Goal: Check status: Check status

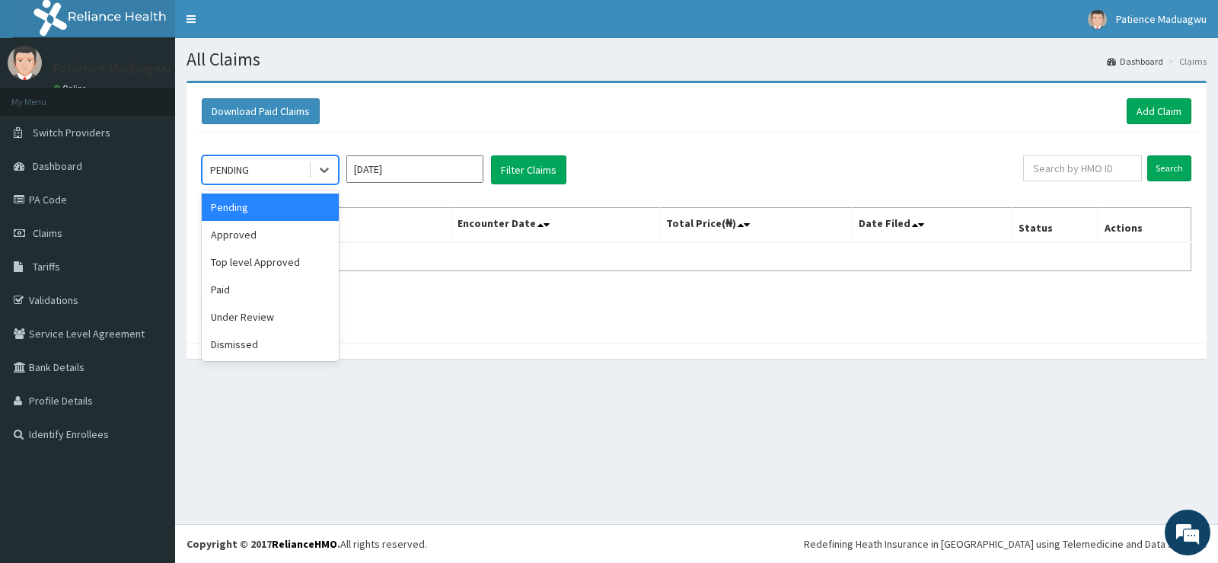
click at [260, 199] on div "Pending" at bounding box center [270, 206] width 137 height 27
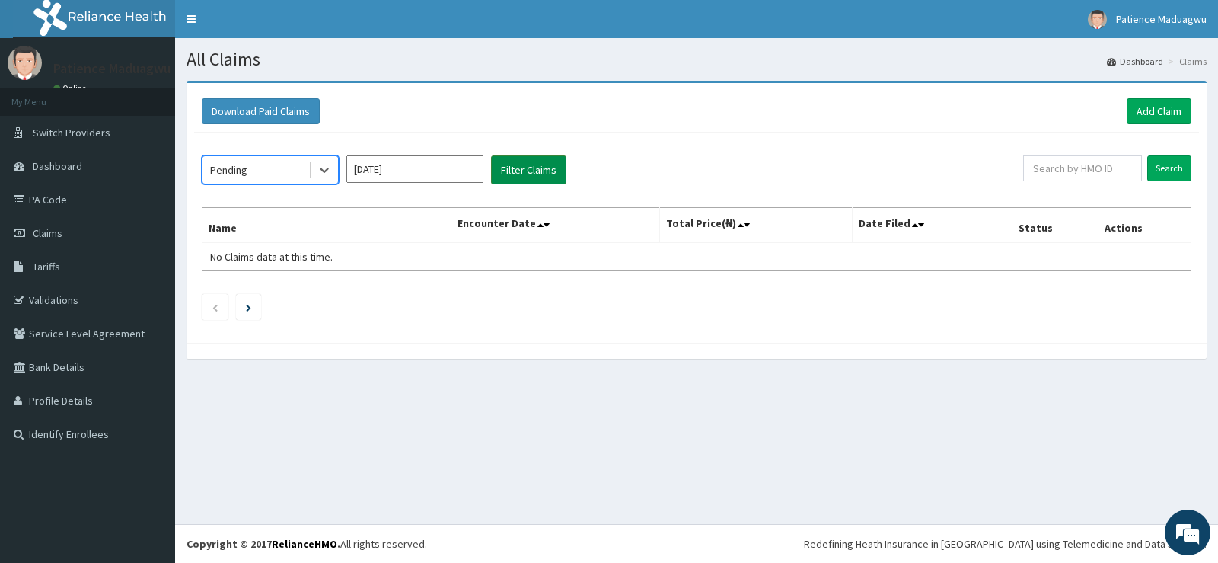
click at [513, 170] on button "Filter Claims" at bounding box center [528, 169] width 75 height 29
click at [514, 170] on button "Filter Claims" at bounding box center [528, 169] width 75 height 29
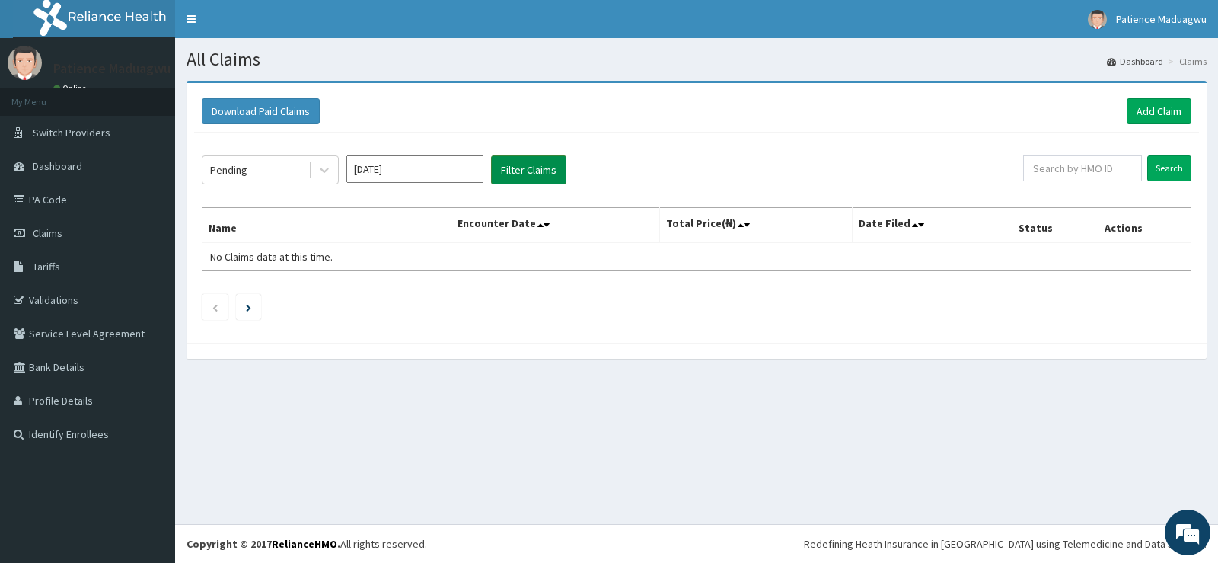
click at [515, 170] on button "Filter Claims" at bounding box center [528, 169] width 75 height 29
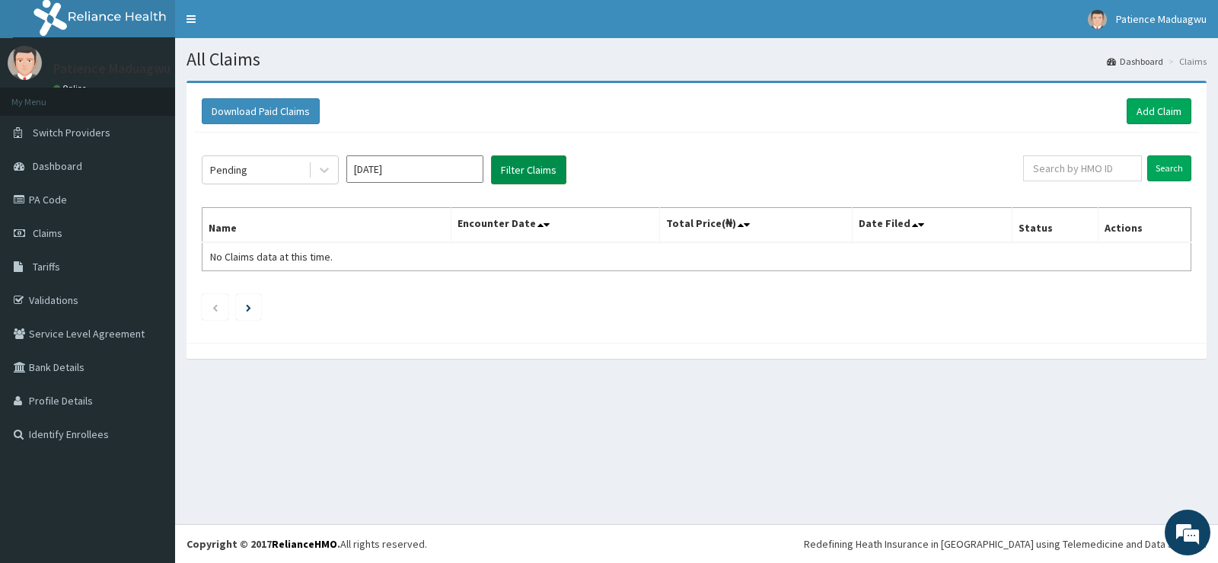
click at [515, 170] on button "Filter Claims" at bounding box center [528, 169] width 75 height 29
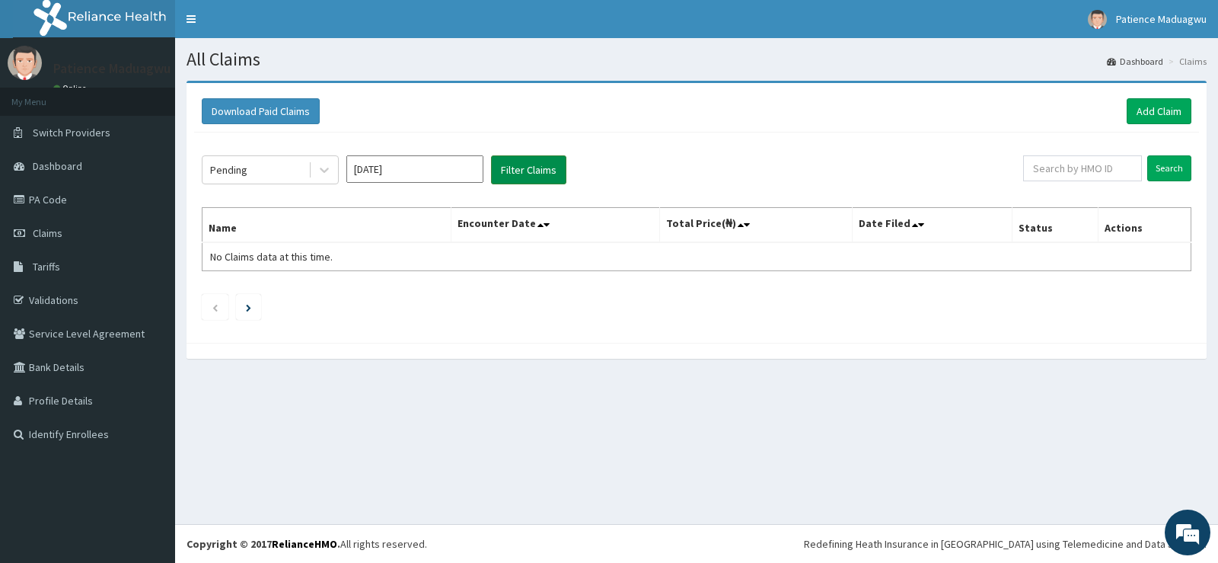
click at [515, 170] on button "Filter Claims" at bounding box center [528, 169] width 75 height 29
click at [226, 164] on div "Pending" at bounding box center [228, 169] width 37 height 15
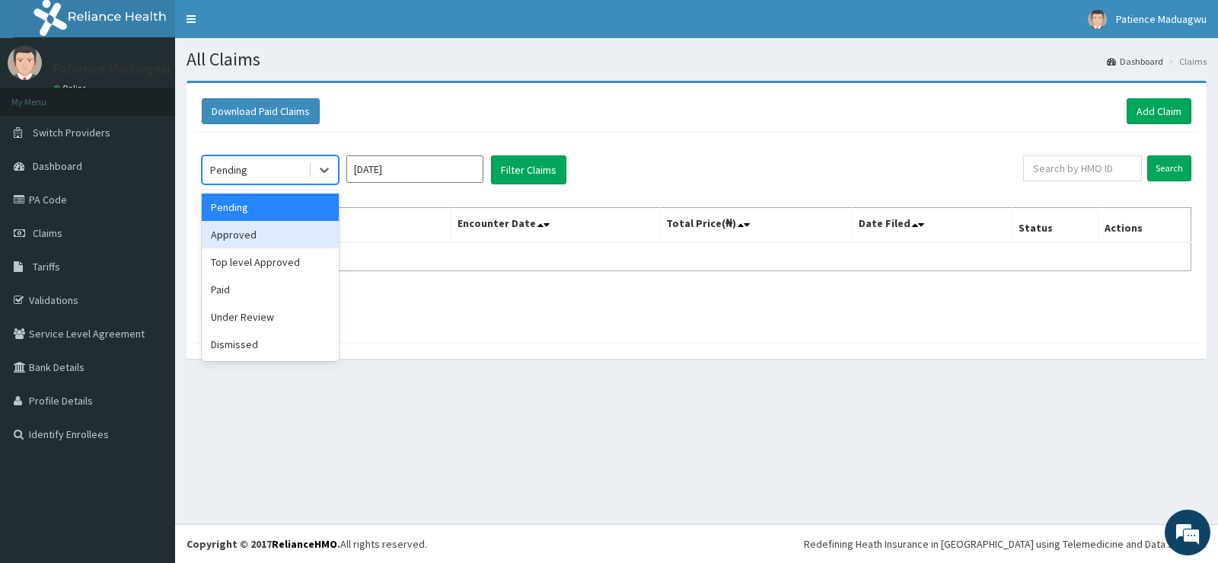
click at [236, 224] on div "Approved" at bounding box center [270, 234] width 137 height 27
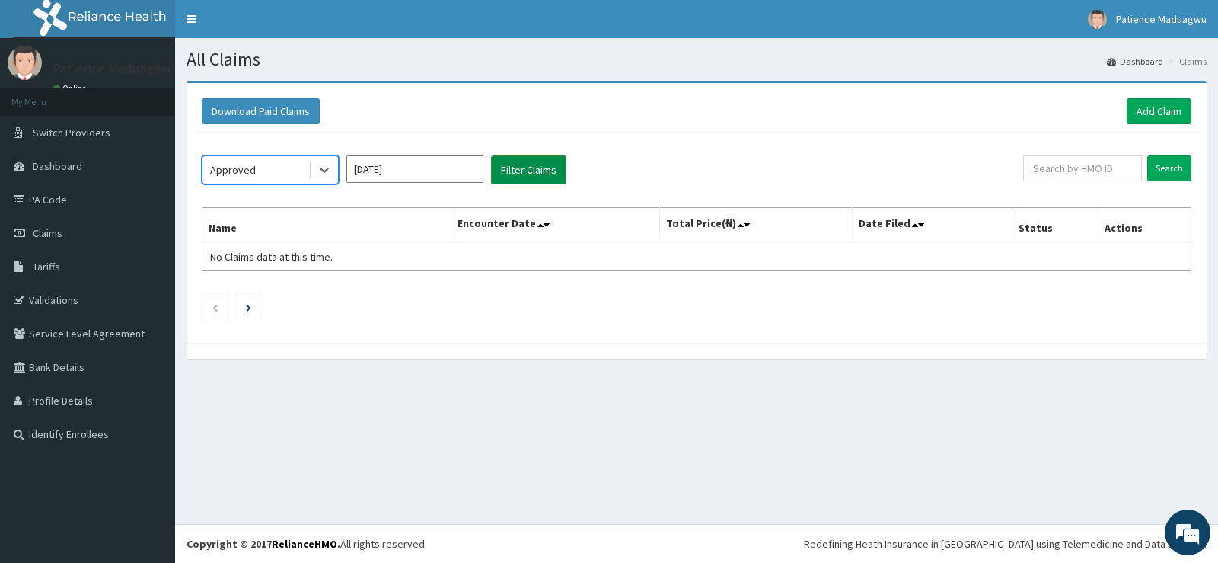
click at [544, 173] on button "Filter Claims" at bounding box center [528, 169] width 75 height 29
click at [543, 173] on button "Filter Claims" at bounding box center [528, 169] width 75 height 29
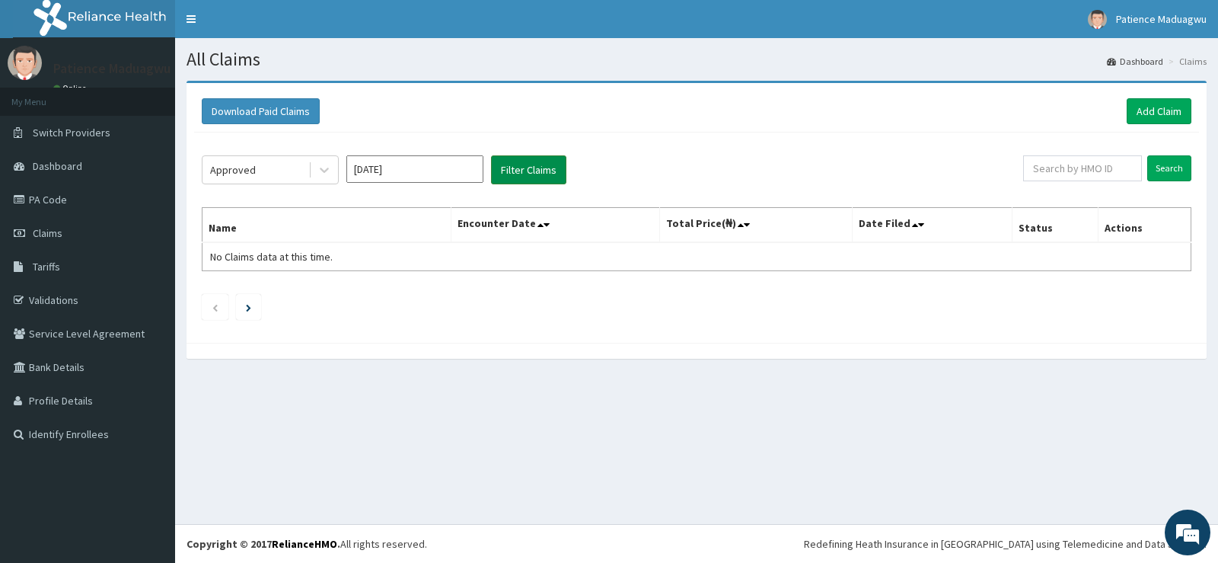
click at [543, 173] on button "Filter Claims" at bounding box center [528, 169] width 75 height 29
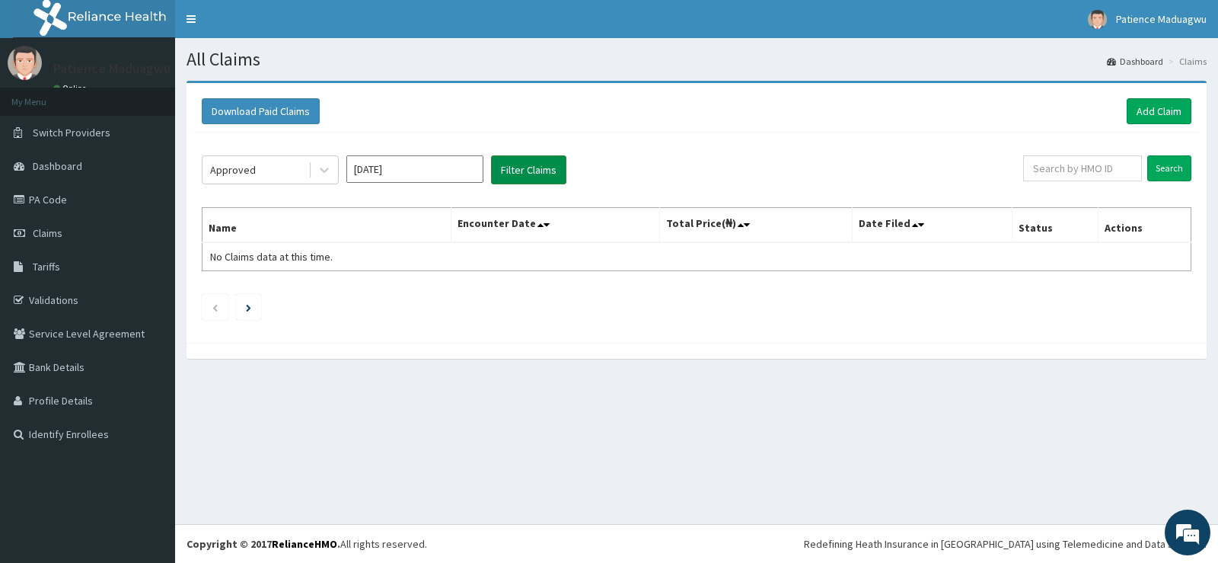
click at [543, 173] on button "Filter Claims" at bounding box center [528, 169] width 75 height 29
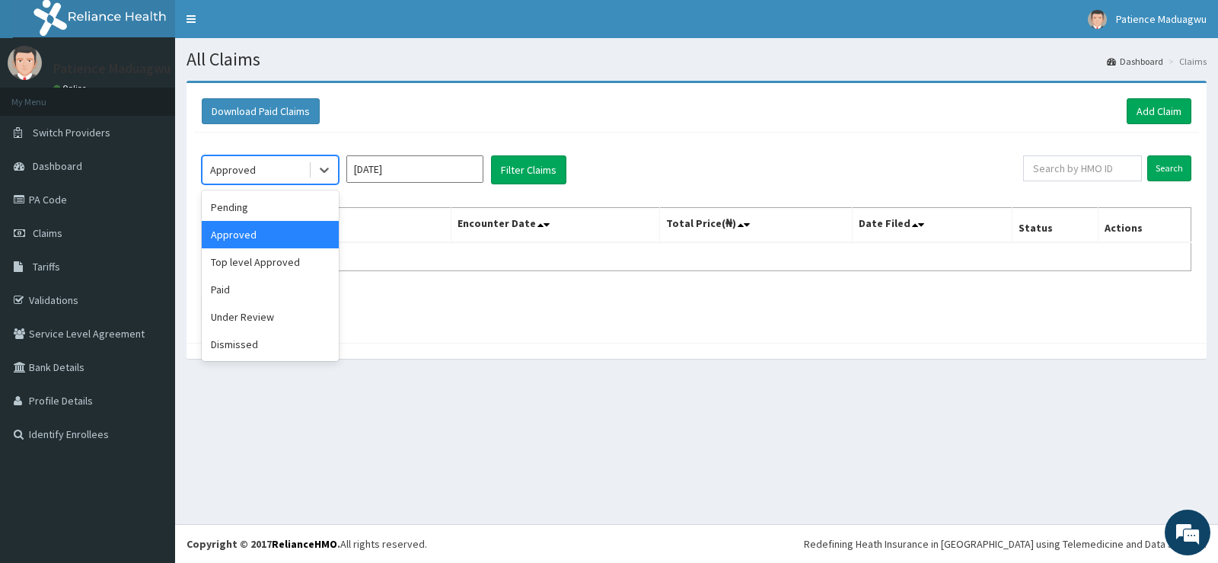
click at [292, 172] on div "Approved" at bounding box center [256, 170] width 106 height 24
click at [257, 259] on div "Top level Approved" at bounding box center [270, 261] width 137 height 27
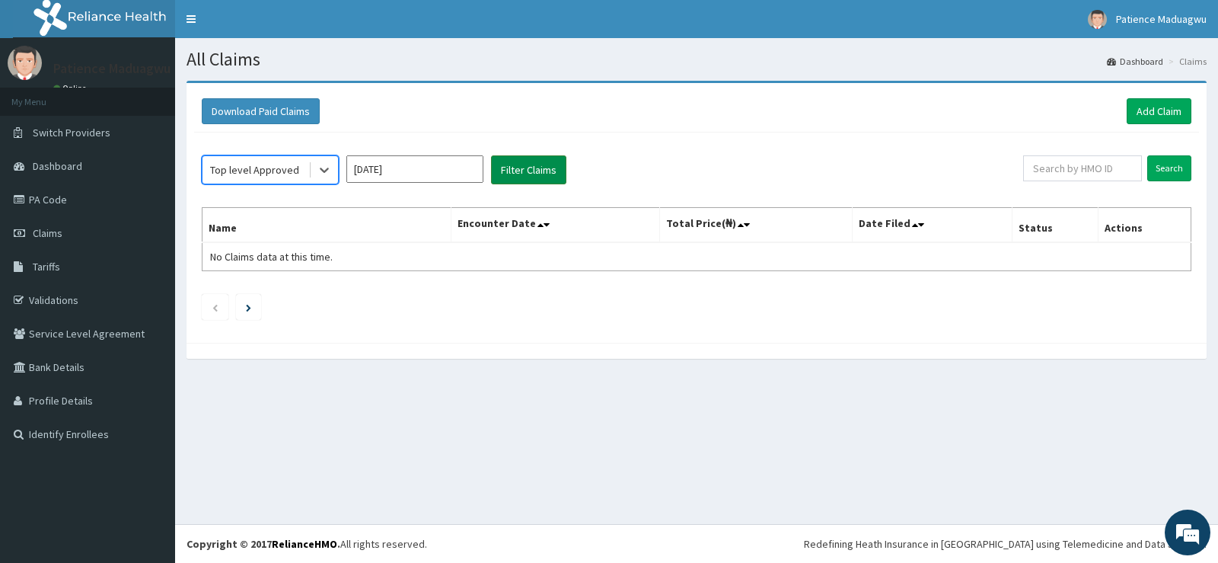
click at [527, 167] on button "Filter Claims" at bounding box center [528, 169] width 75 height 29
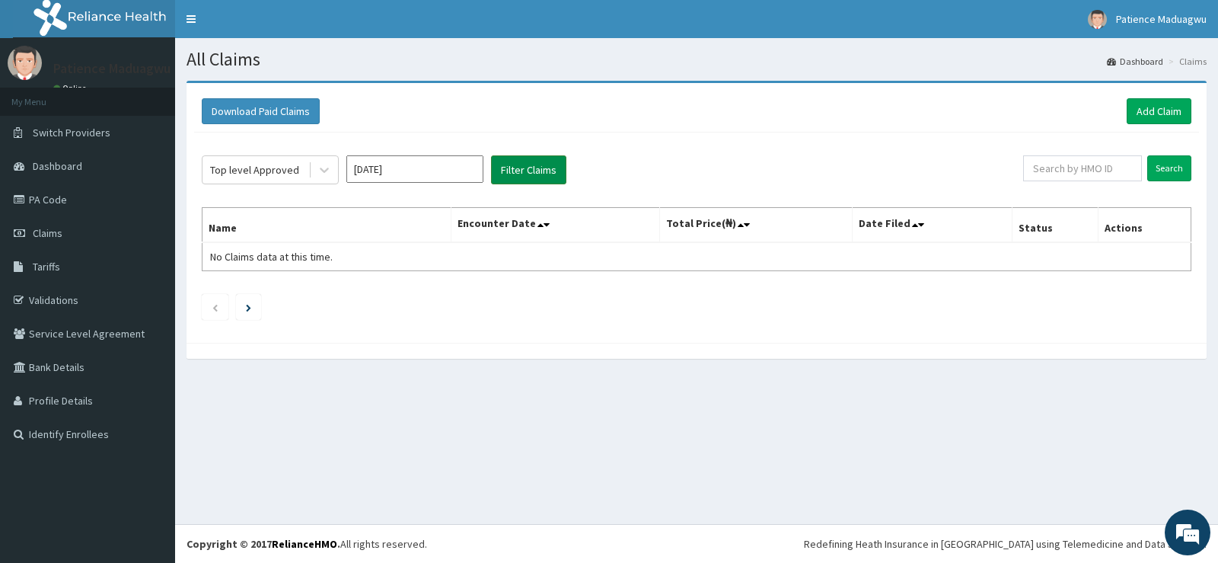
click at [527, 167] on button "Filter Claims" at bounding box center [528, 169] width 75 height 29
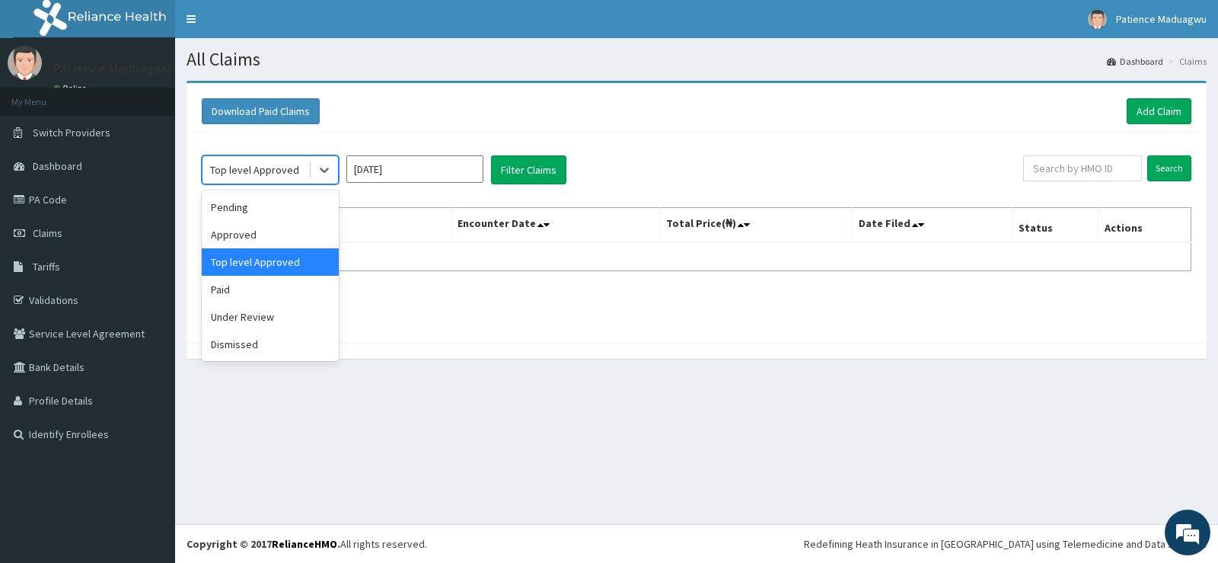
click at [281, 174] on div "Top level Approved" at bounding box center [254, 169] width 89 height 15
click at [257, 291] on div "Paid" at bounding box center [270, 289] width 137 height 27
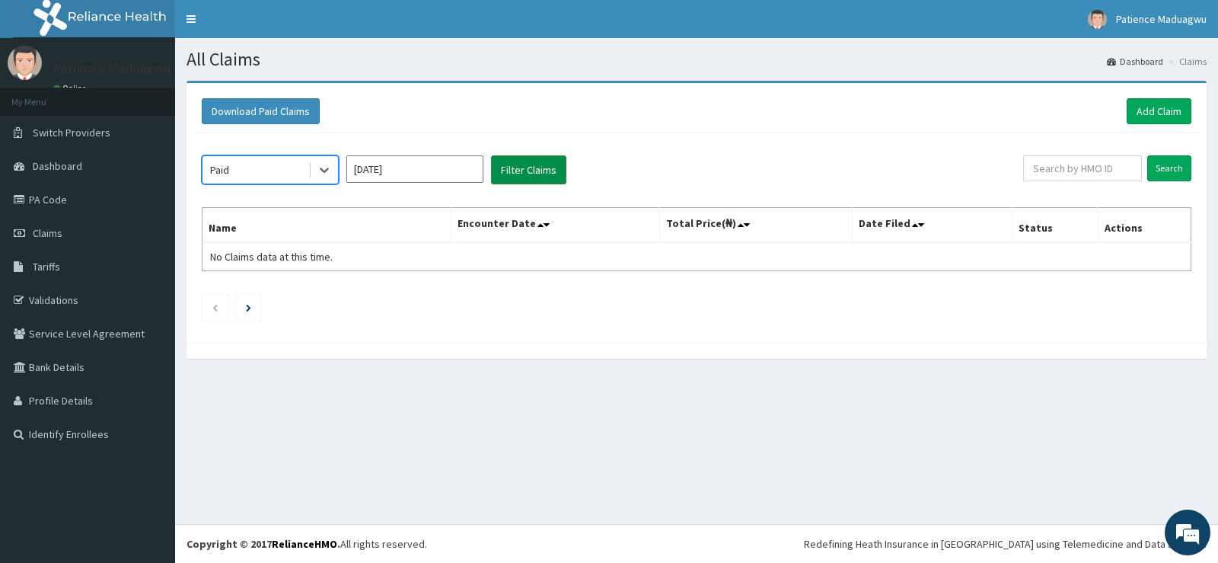
click at [540, 168] on button "Filter Claims" at bounding box center [528, 169] width 75 height 29
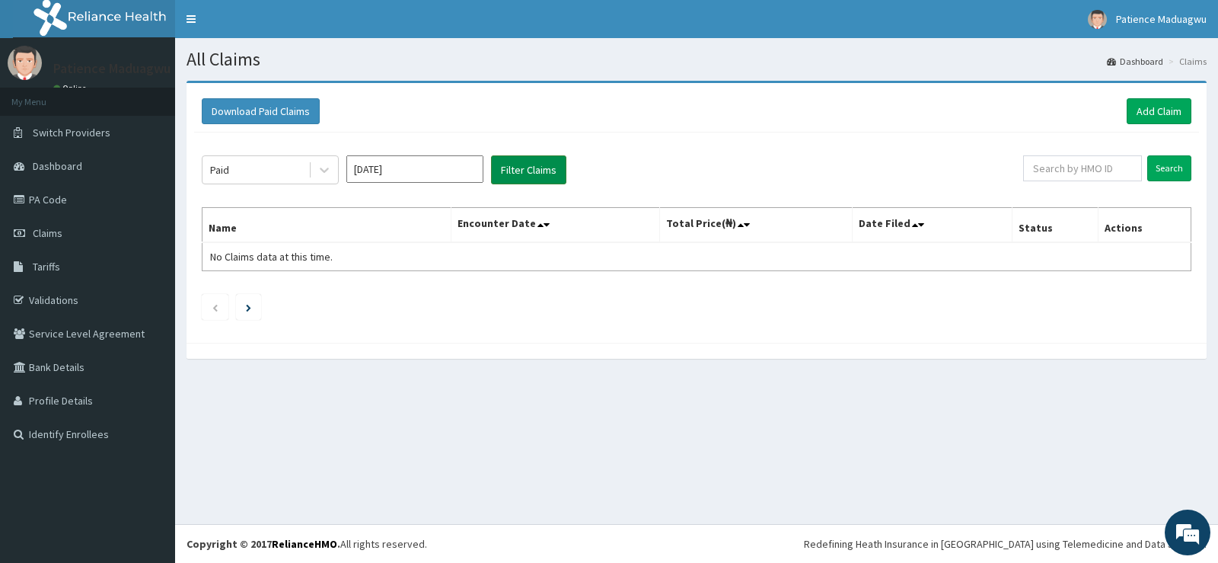
click at [540, 168] on button "Filter Claims" at bounding box center [528, 169] width 75 height 29
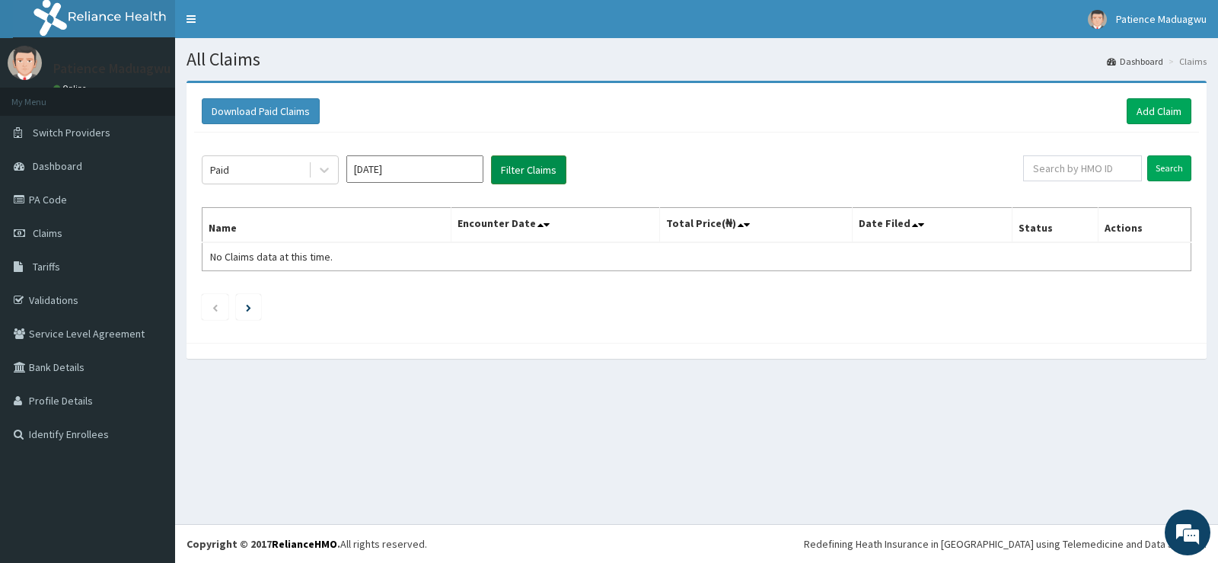
click at [540, 168] on button "Filter Claims" at bounding box center [528, 169] width 75 height 29
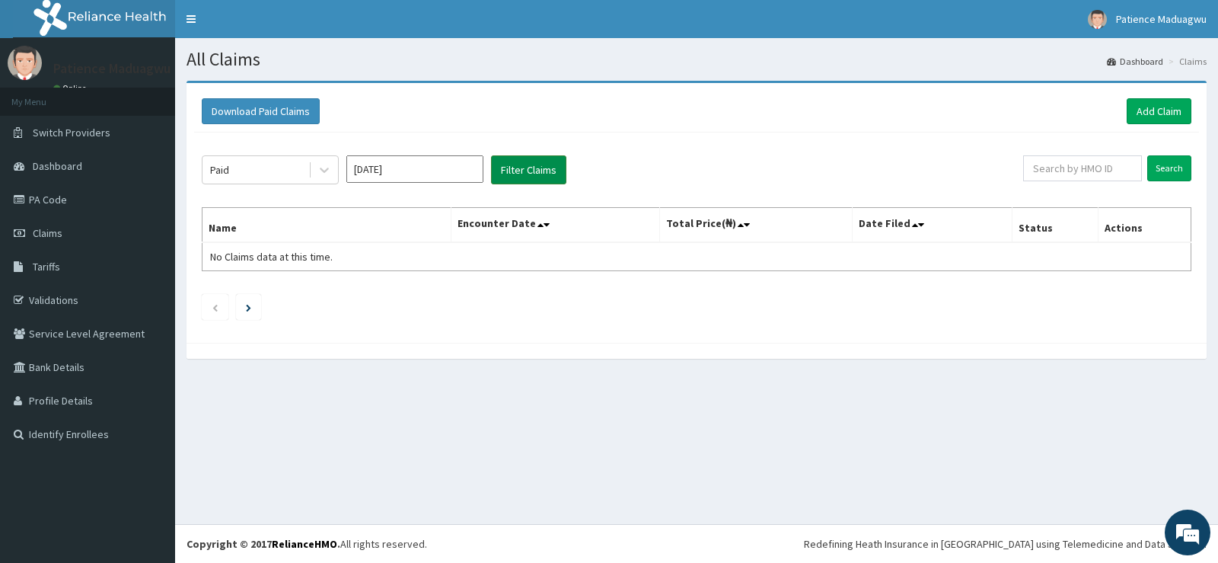
click at [540, 168] on button "Filter Claims" at bounding box center [528, 169] width 75 height 29
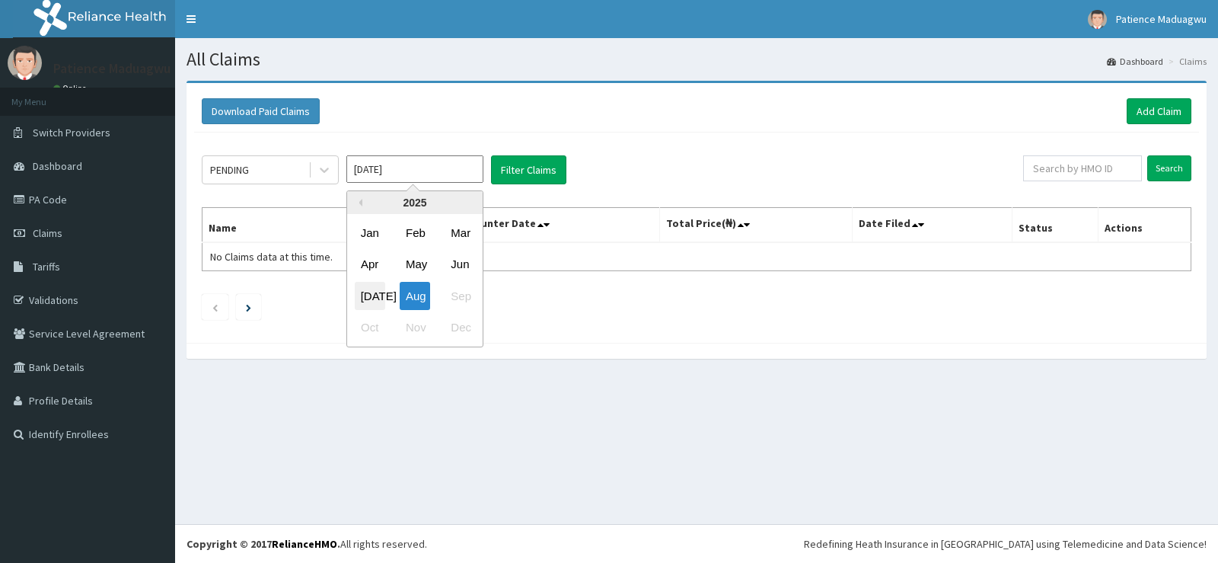
click at [367, 287] on div "[DATE]" at bounding box center [370, 296] width 30 height 28
type input "[DATE]"
click at [263, 179] on div "PENDING" at bounding box center [256, 170] width 106 height 24
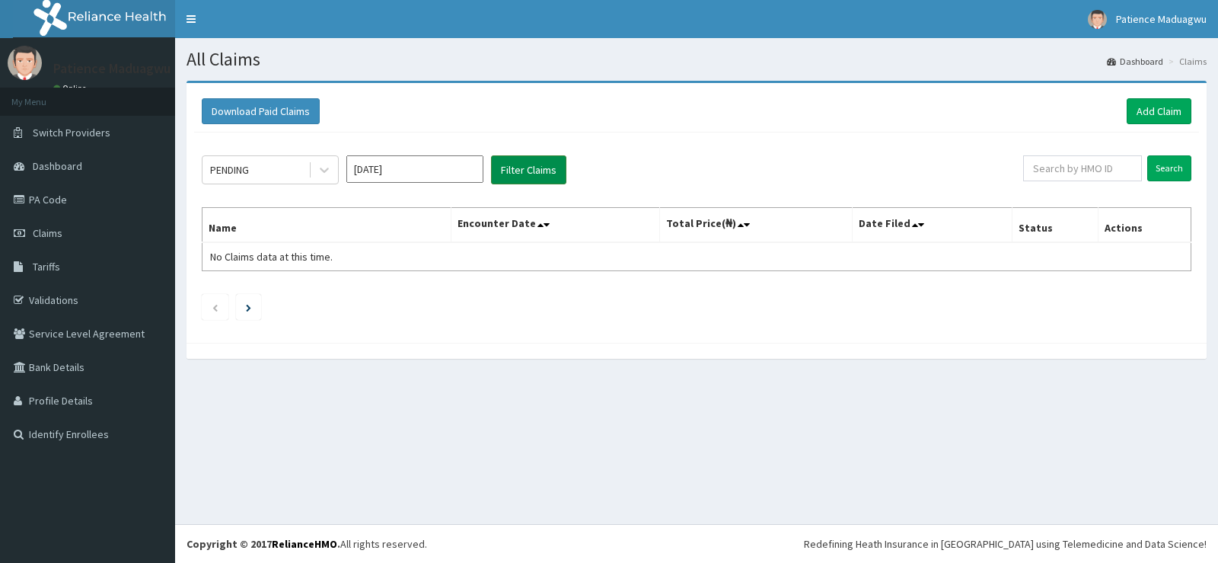
click at [526, 169] on button "Filter Claims" at bounding box center [528, 169] width 75 height 29
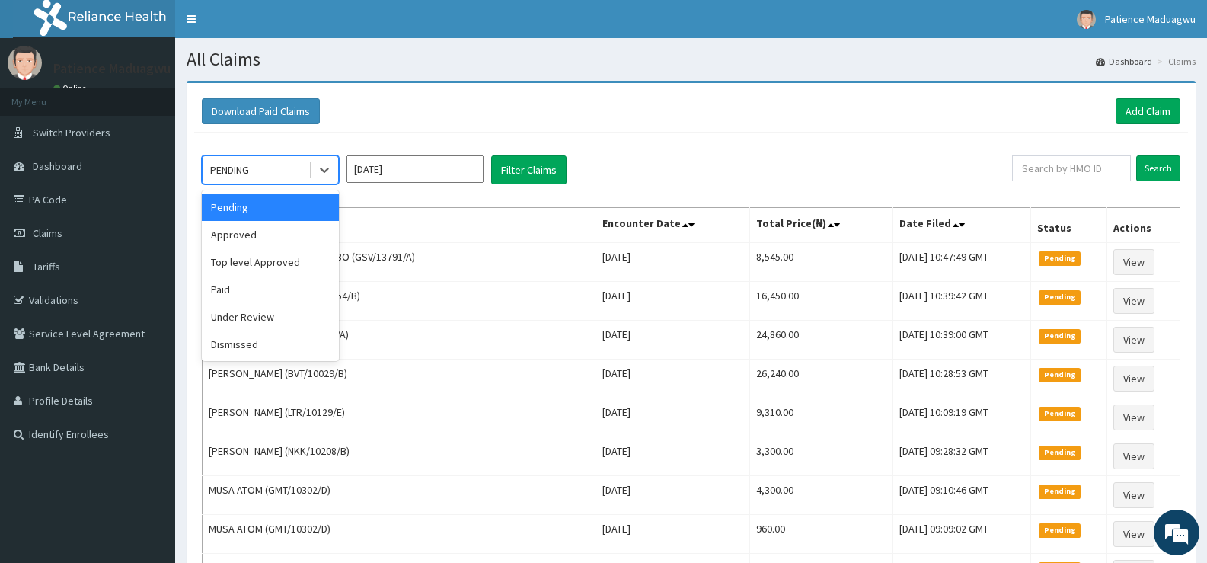
click at [260, 174] on div "PENDING" at bounding box center [256, 170] width 106 height 24
click at [244, 232] on div "Approved" at bounding box center [270, 234] width 137 height 27
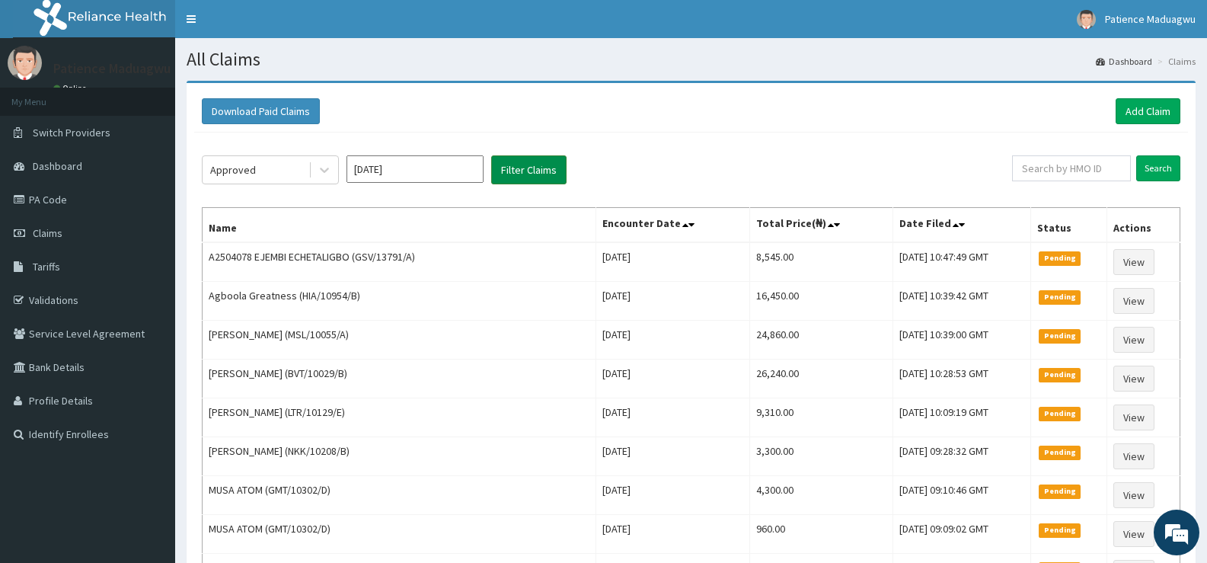
click at [528, 171] on button "Filter Claims" at bounding box center [528, 169] width 75 height 29
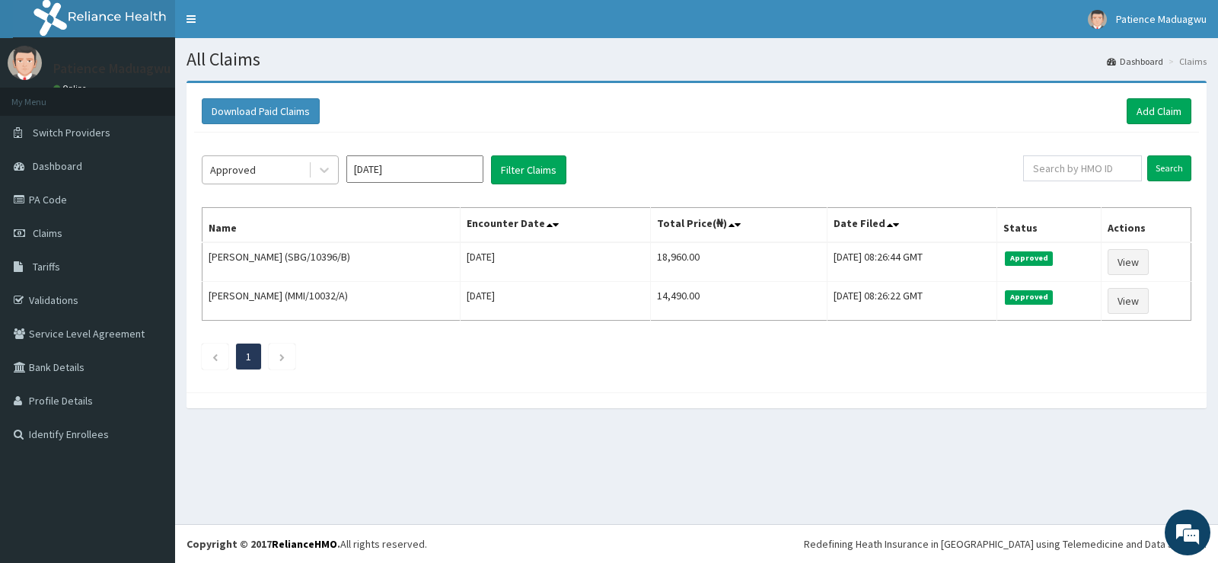
click at [265, 171] on div "Approved" at bounding box center [256, 170] width 106 height 24
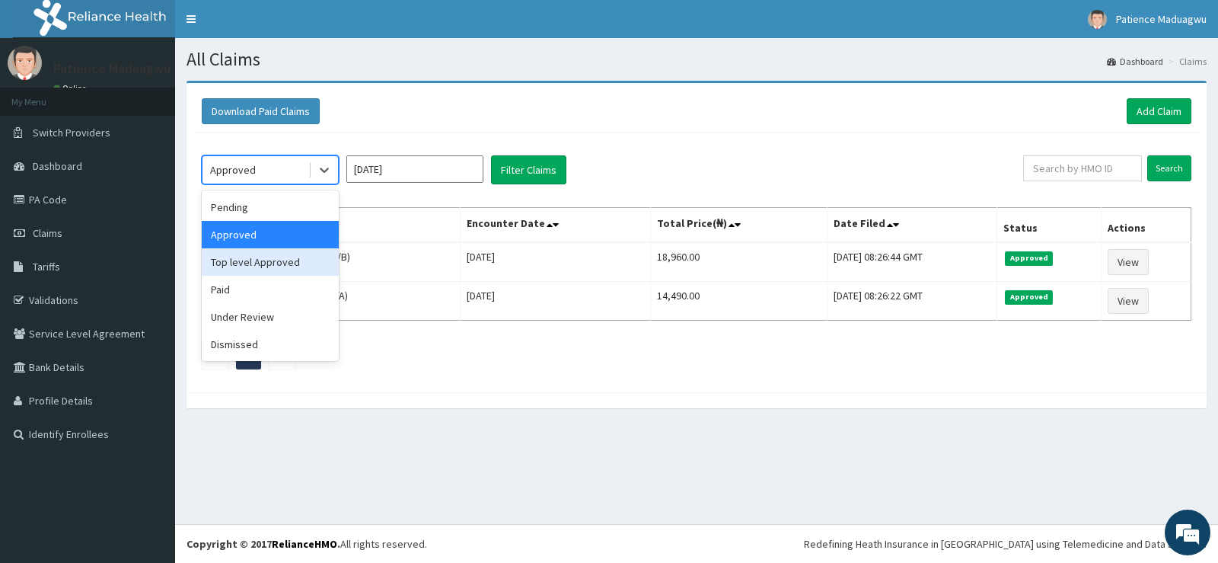
click at [239, 254] on div "Top level Approved" at bounding box center [270, 261] width 137 height 27
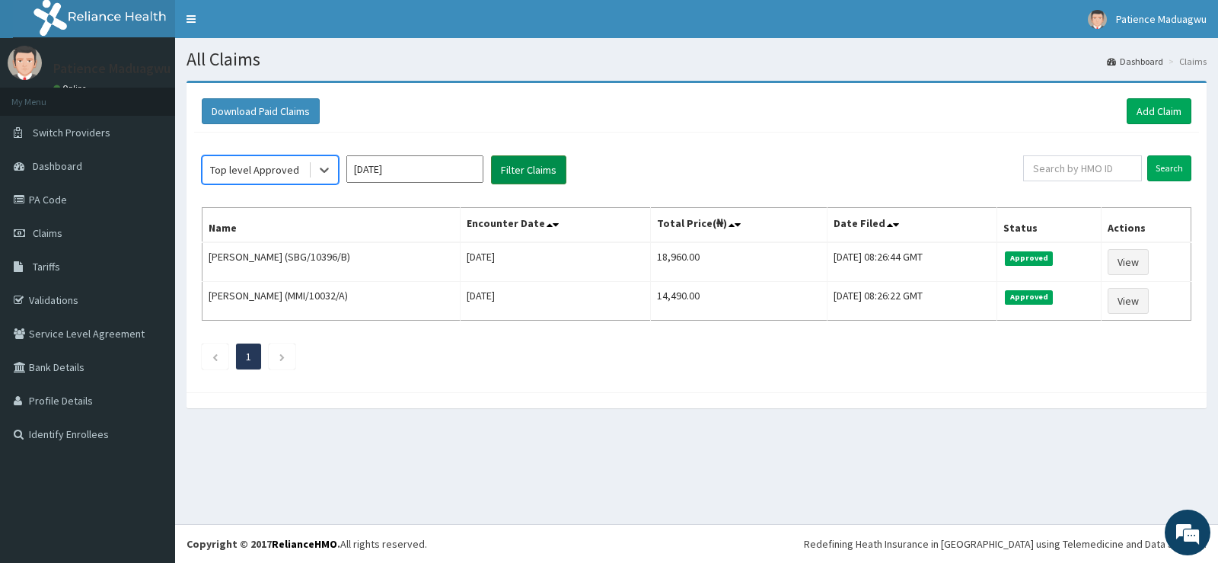
click at [525, 168] on button "Filter Claims" at bounding box center [528, 169] width 75 height 29
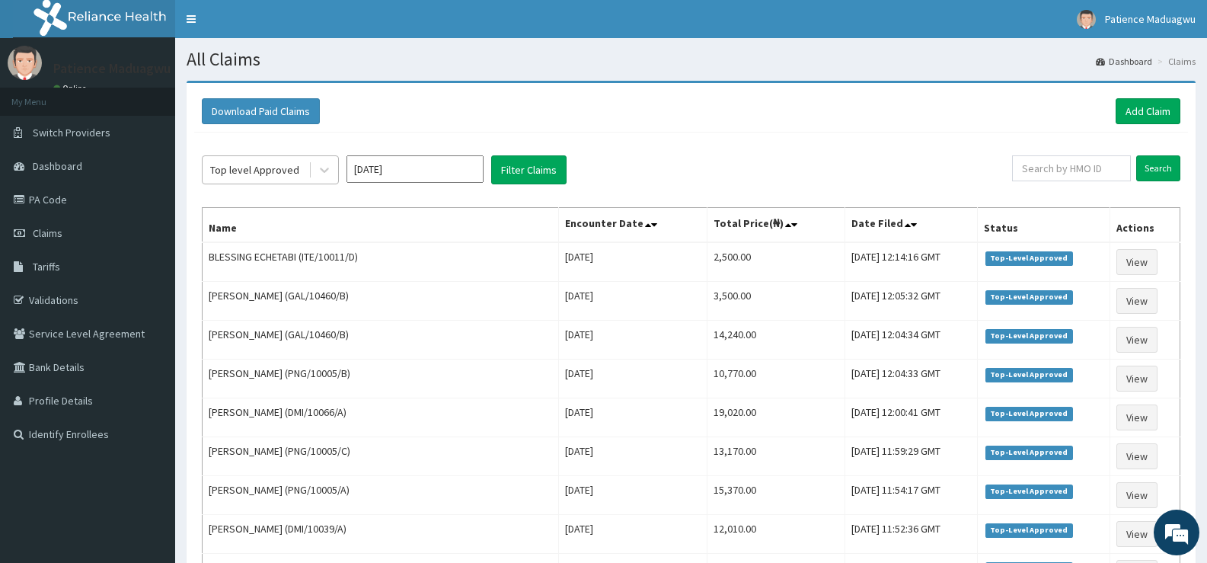
click at [282, 158] on div "Top level Approved" at bounding box center [256, 170] width 106 height 24
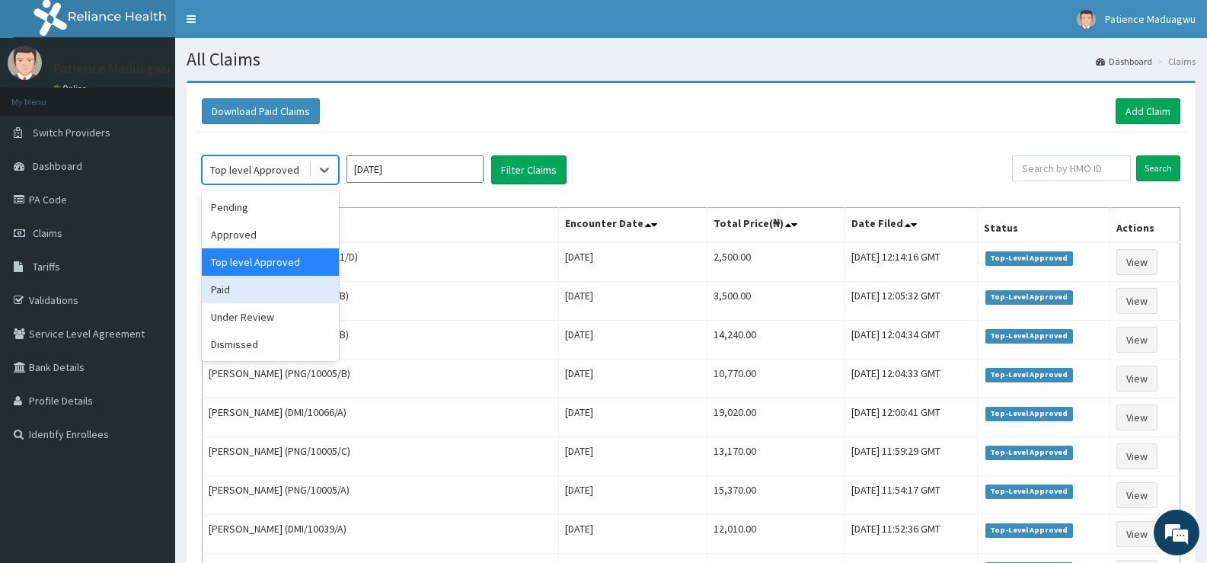
click at [238, 293] on div "Paid" at bounding box center [270, 289] width 137 height 27
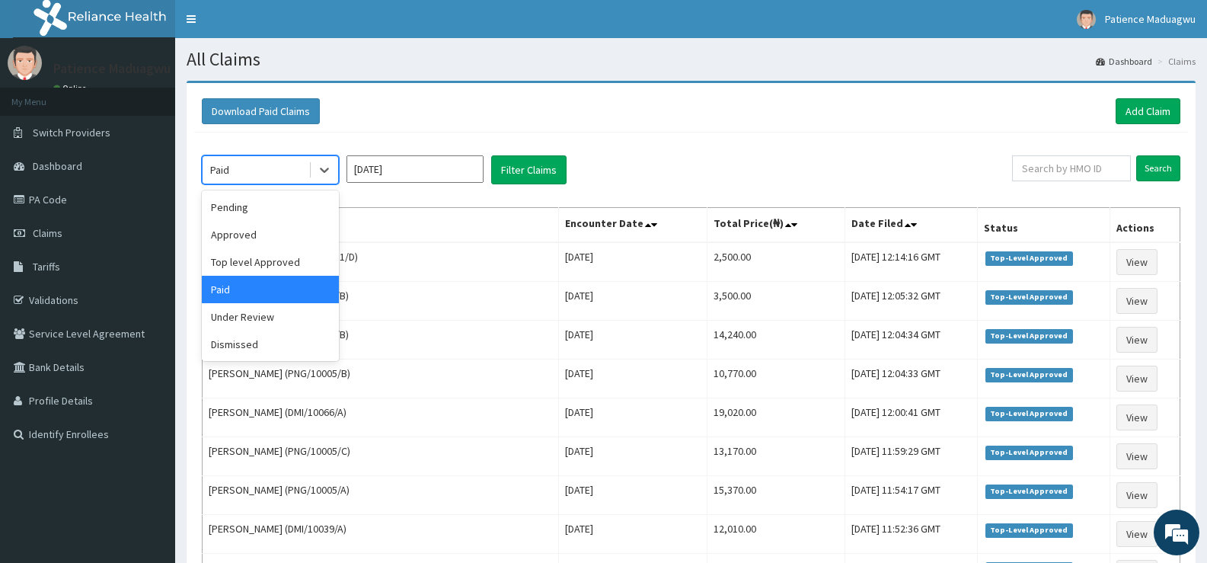
click at [276, 178] on div "Paid" at bounding box center [256, 170] width 106 height 24
click at [238, 315] on div "Under Review" at bounding box center [270, 316] width 137 height 27
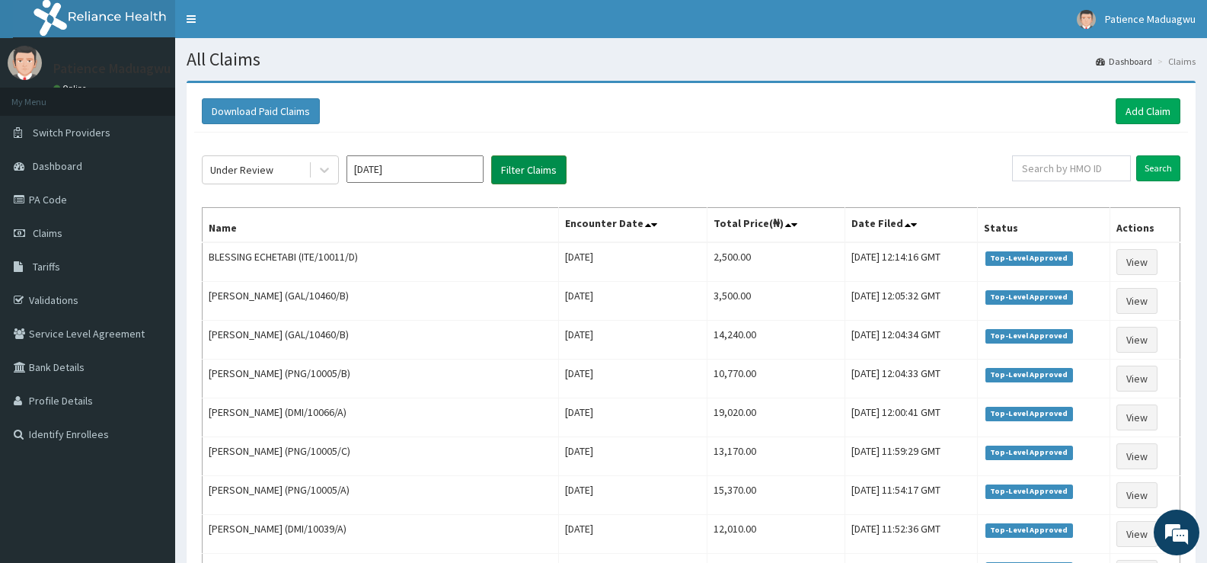
click at [518, 158] on button "Filter Claims" at bounding box center [528, 169] width 75 height 29
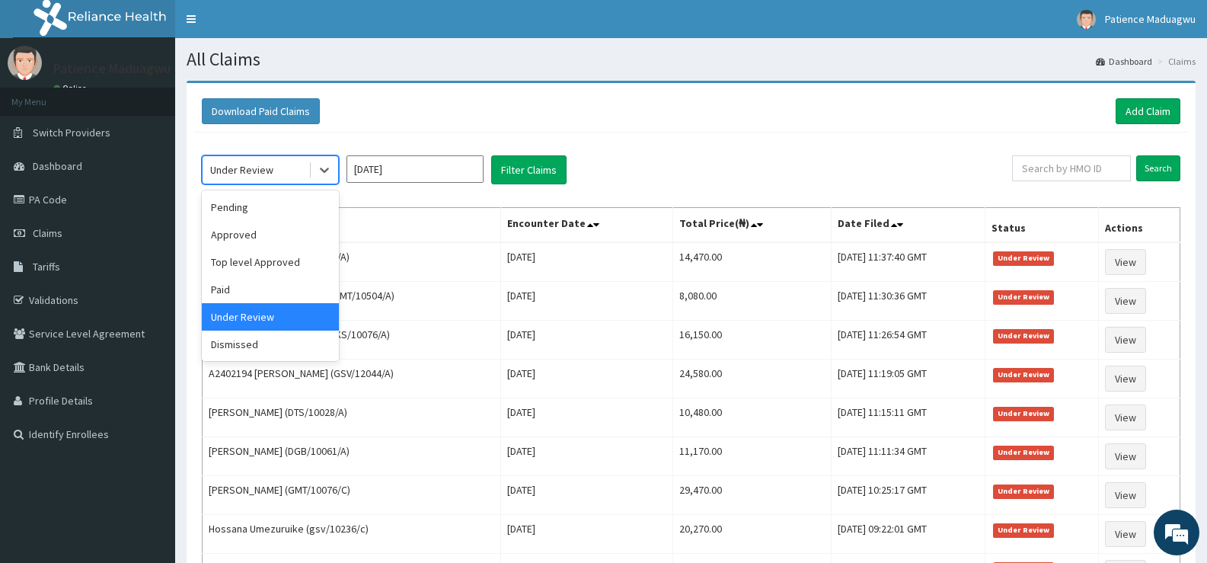
click at [288, 174] on div "Under Review" at bounding box center [256, 170] width 106 height 24
click at [250, 233] on div "Approved" at bounding box center [270, 234] width 137 height 27
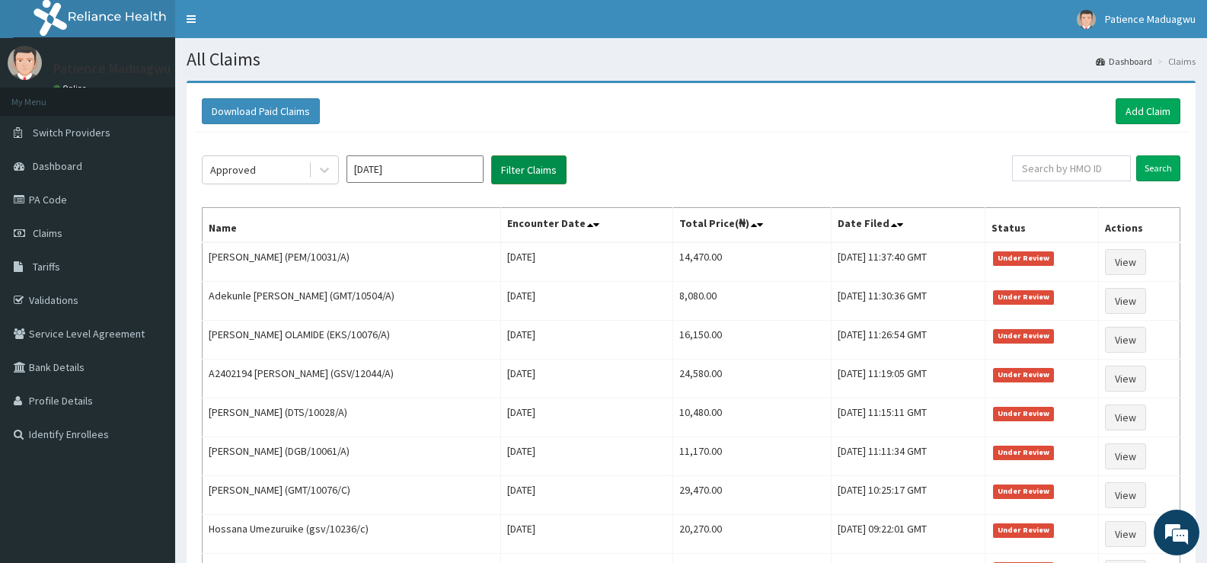
click at [506, 164] on button "Filter Claims" at bounding box center [528, 169] width 75 height 29
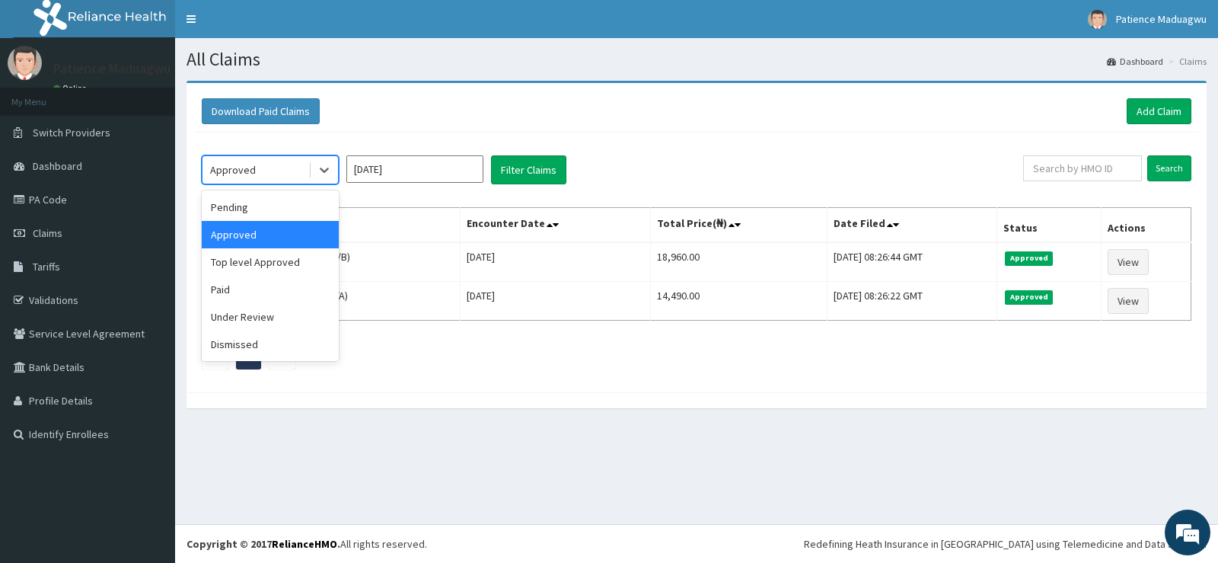
click at [281, 179] on div "Approved" at bounding box center [256, 170] width 106 height 24
click at [259, 212] on div "Pending" at bounding box center [270, 206] width 137 height 27
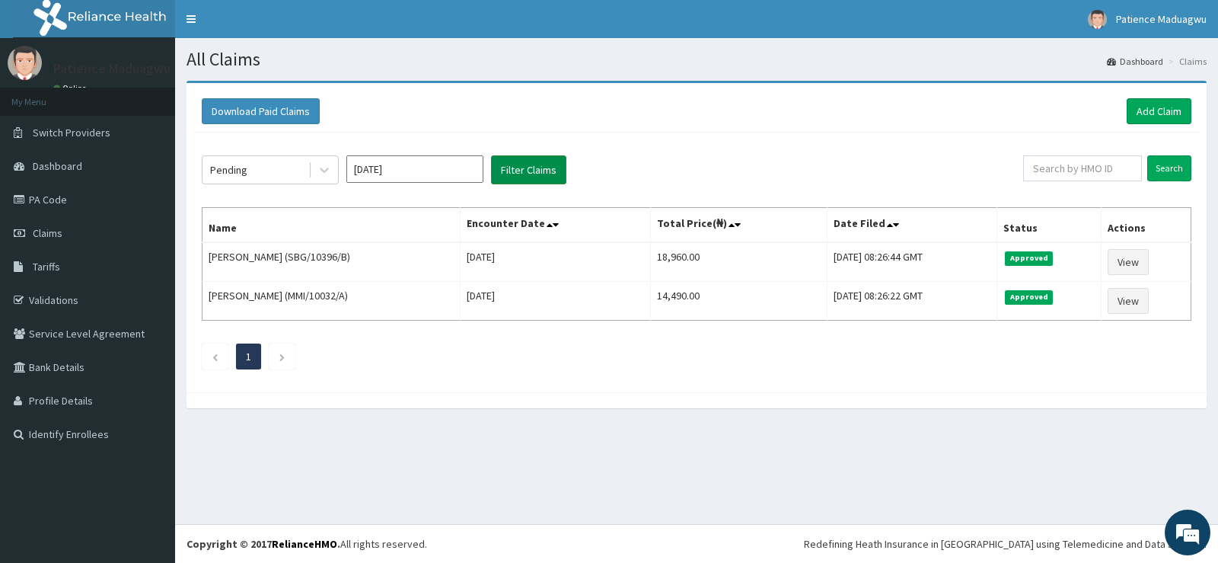
click at [522, 174] on button "Filter Claims" at bounding box center [528, 169] width 75 height 29
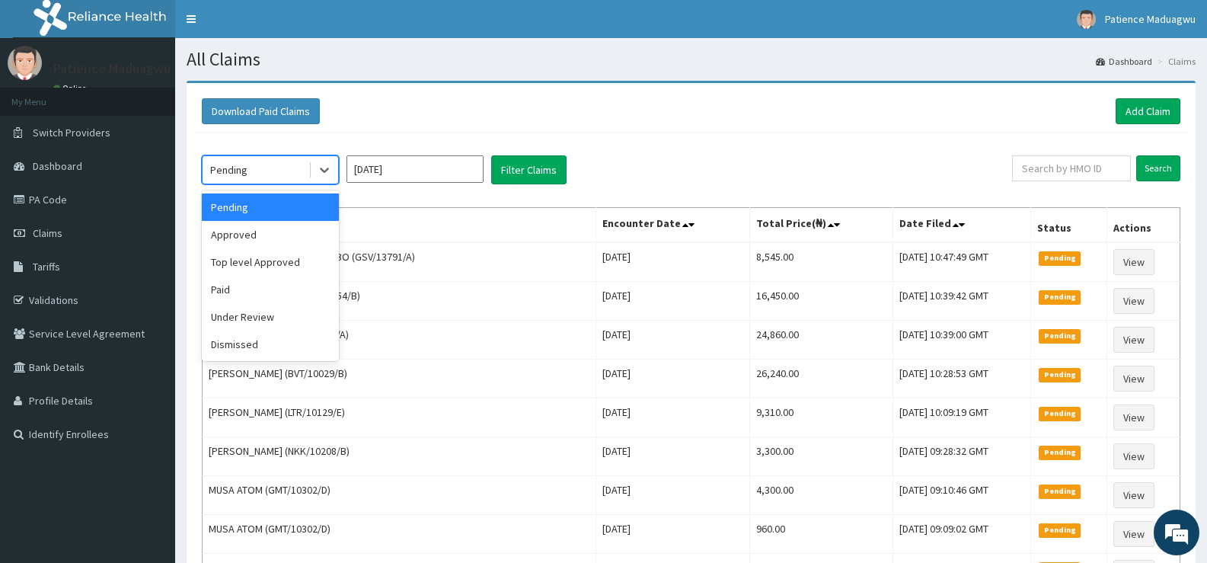
click at [263, 165] on div "Pending" at bounding box center [256, 170] width 106 height 24
click at [231, 228] on div "Approved" at bounding box center [270, 234] width 137 height 27
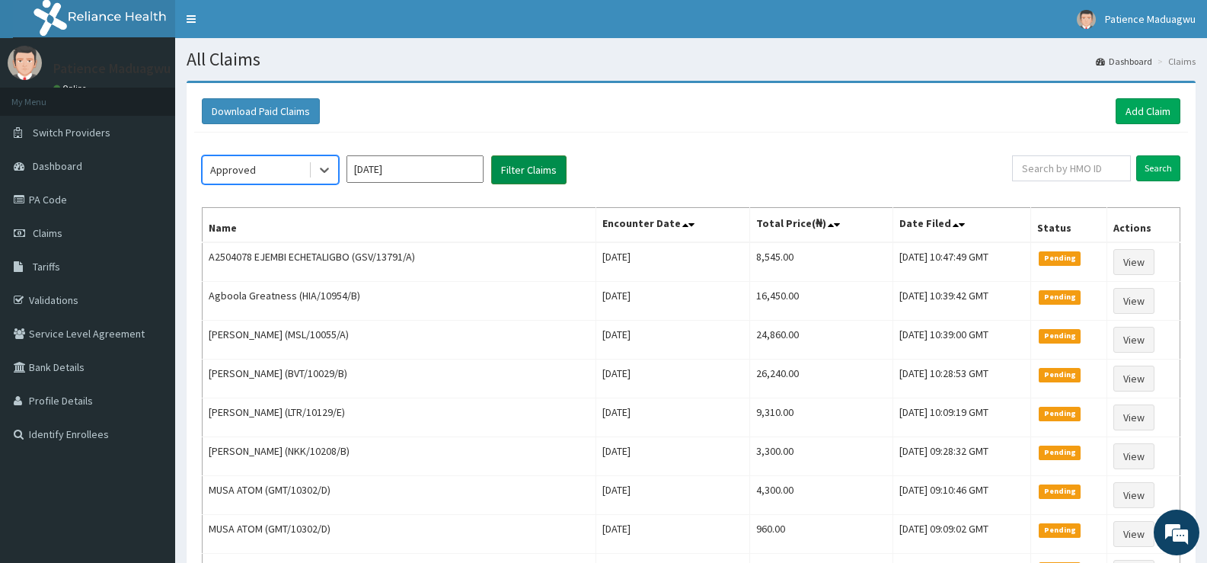
click at [541, 174] on button "Filter Claims" at bounding box center [528, 169] width 75 height 29
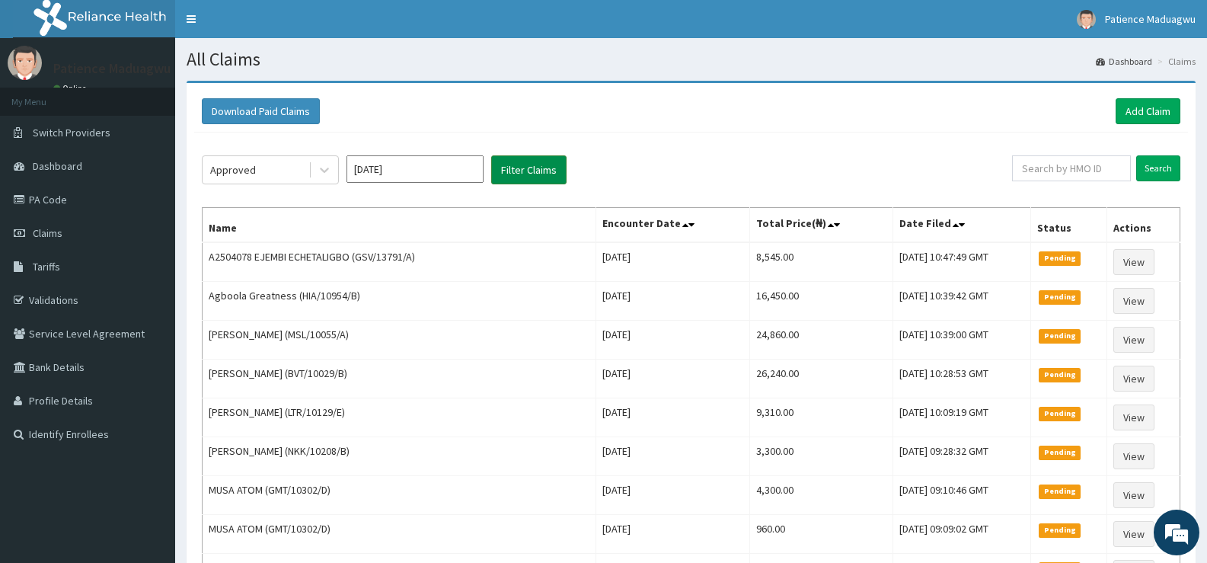
click at [541, 174] on button "Filter Claims" at bounding box center [528, 169] width 75 height 29
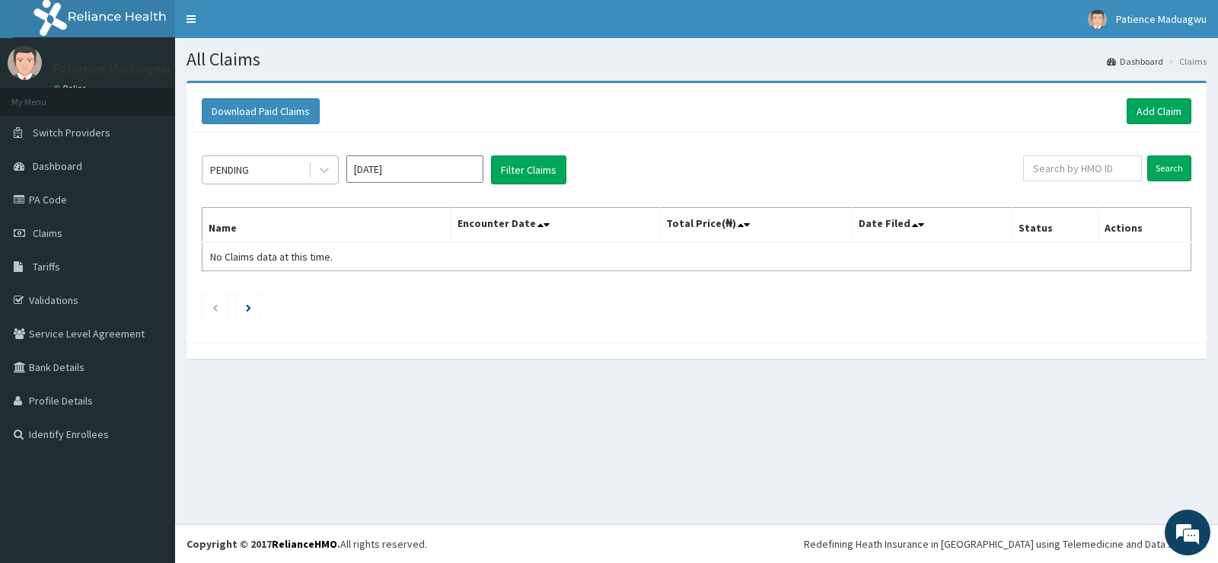
click at [264, 158] on div "PENDING" at bounding box center [256, 170] width 106 height 24
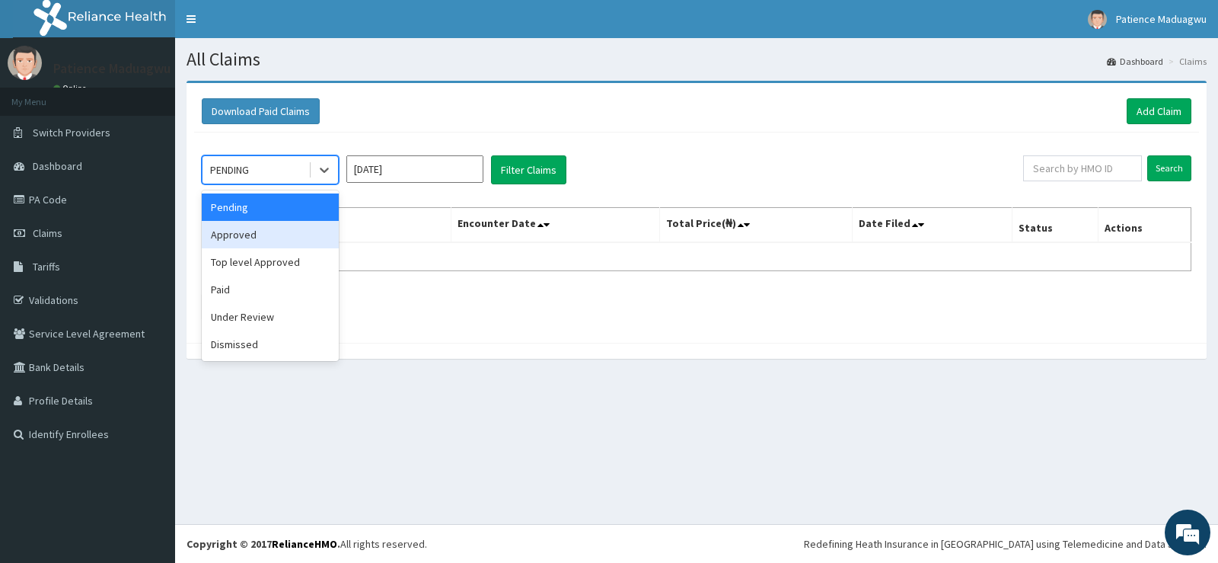
click at [254, 228] on div "Approved" at bounding box center [270, 234] width 137 height 27
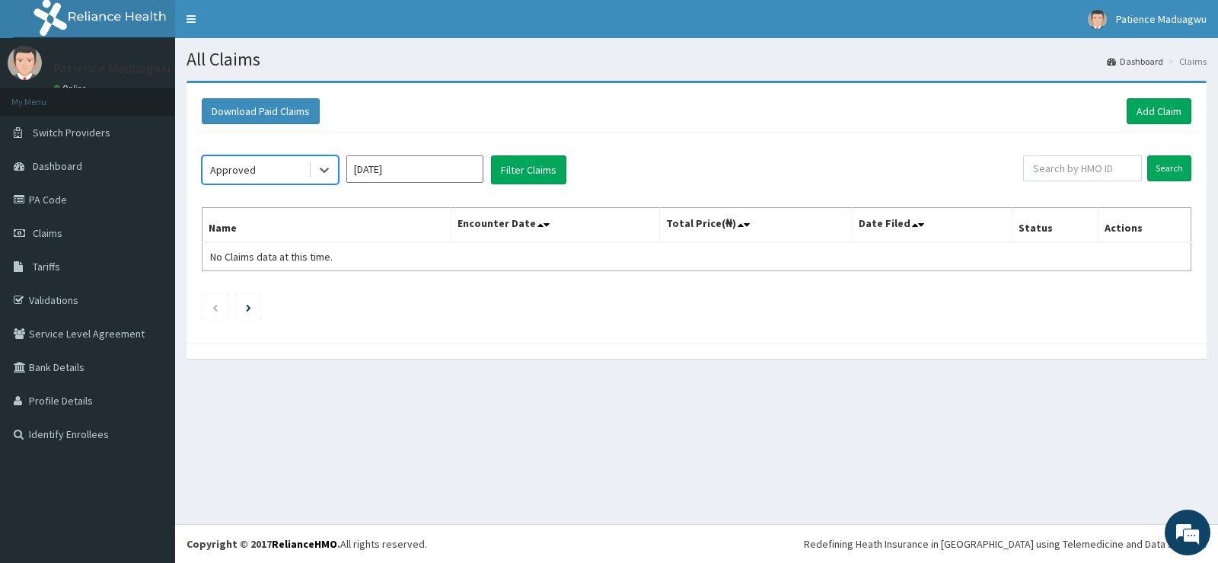
click at [453, 165] on input "[DATE]" at bounding box center [414, 168] width 137 height 27
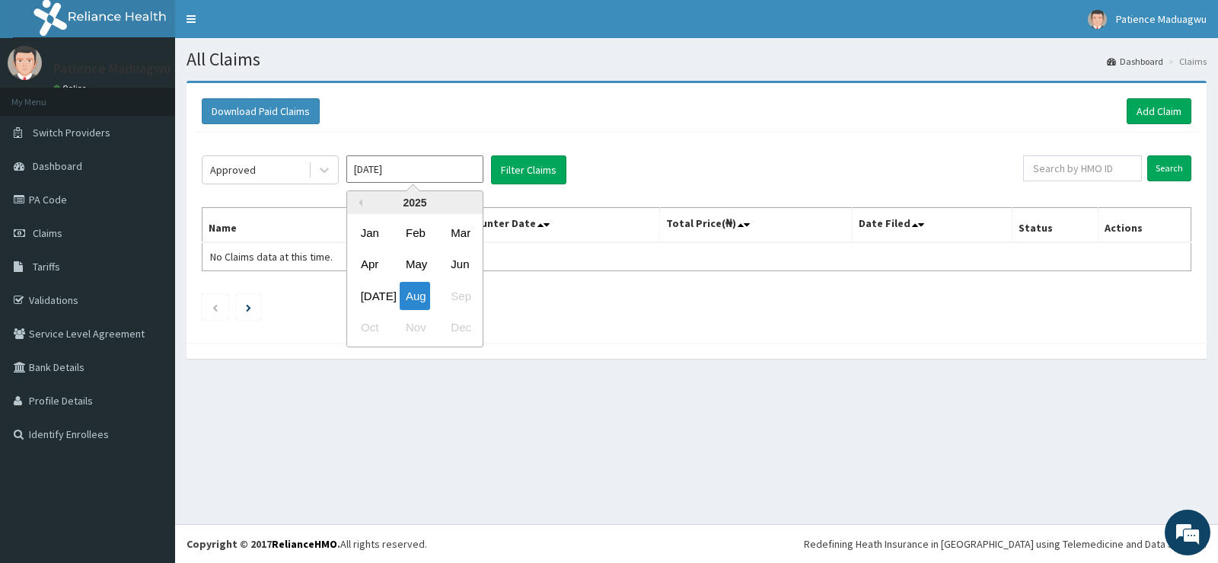
drag, startPoint x: 369, startPoint y: 289, endPoint x: 608, endPoint y: 187, distance: 259.3
click at [369, 275] on div "Jan Feb Mar Apr May Jun Jul Aug Sep Oct Nov Dec" at bounding box center [415, 280] width 136 height 126
click at [367, 297] on div "[DATE]" at bounding box center [370, 296] width 30 height 28
type input "[DATE]"
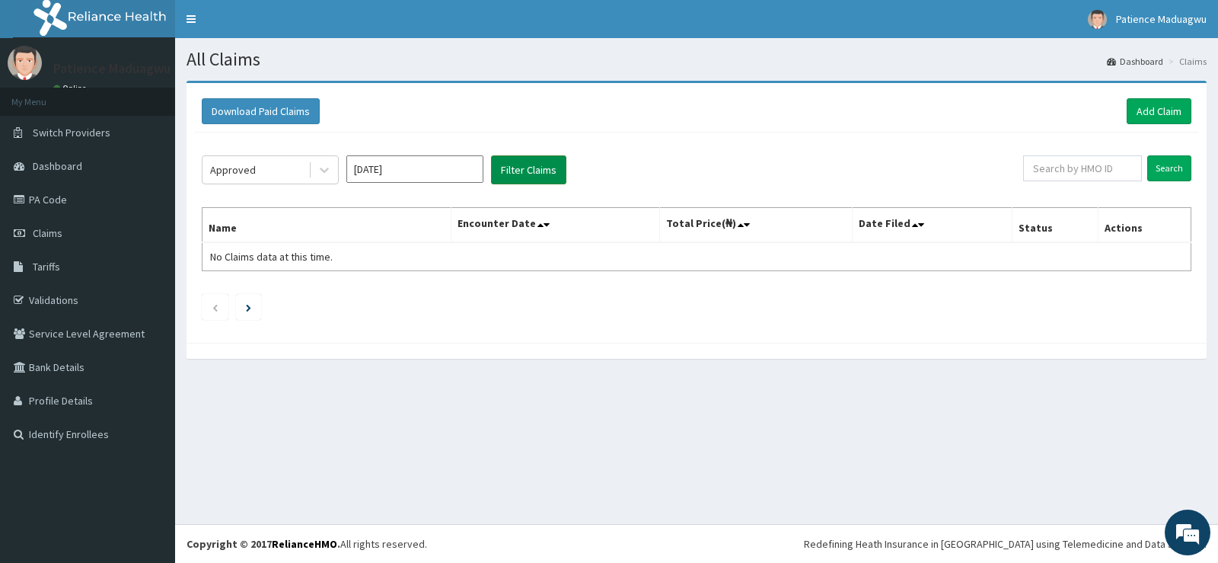
click at [541, 171] on button "Filter Claims" at bounding box center [528, 169] width 75 height 29
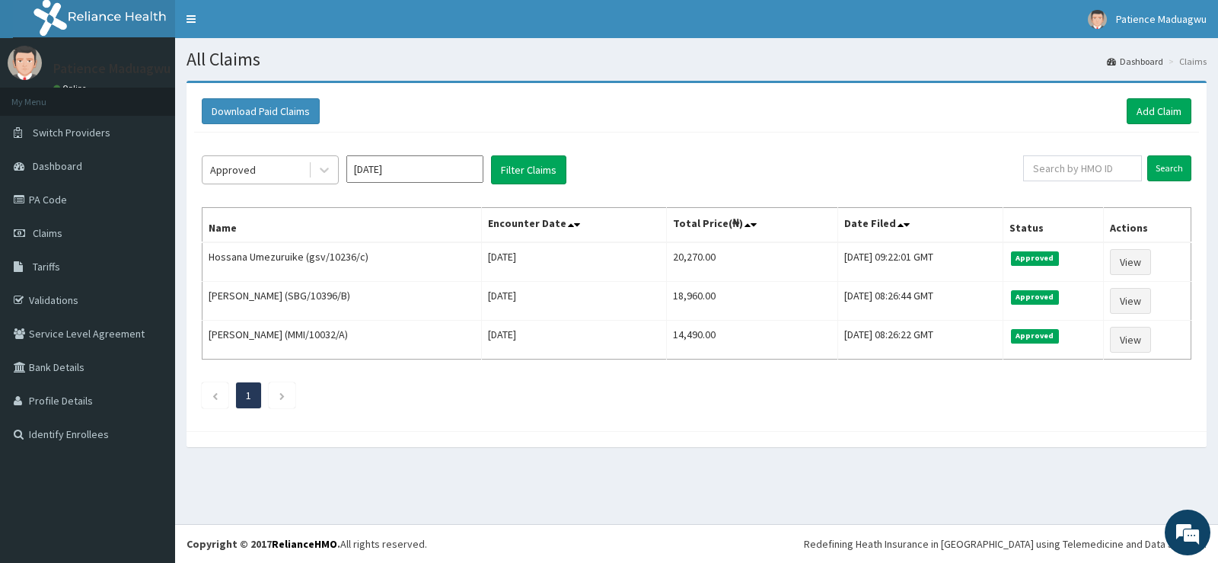
click at [258, 177] on div "Approved" at bounding box center [256, 170] width 106 height 24
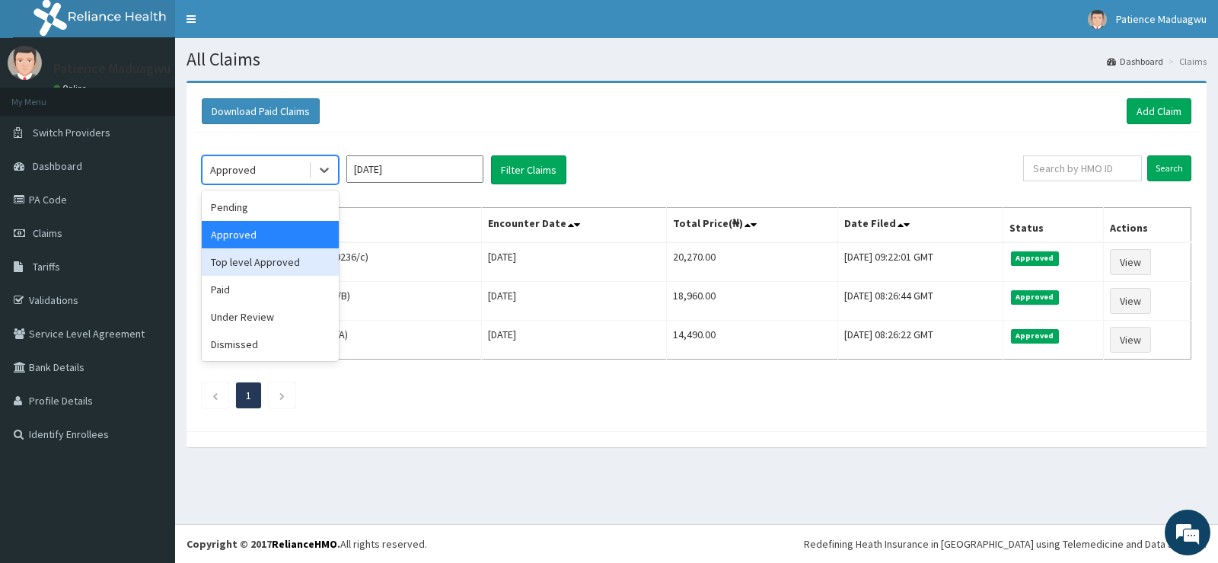
click at [244, 260] on div "Top level Approved" at bounding box center [270, 261] width 137 height 27
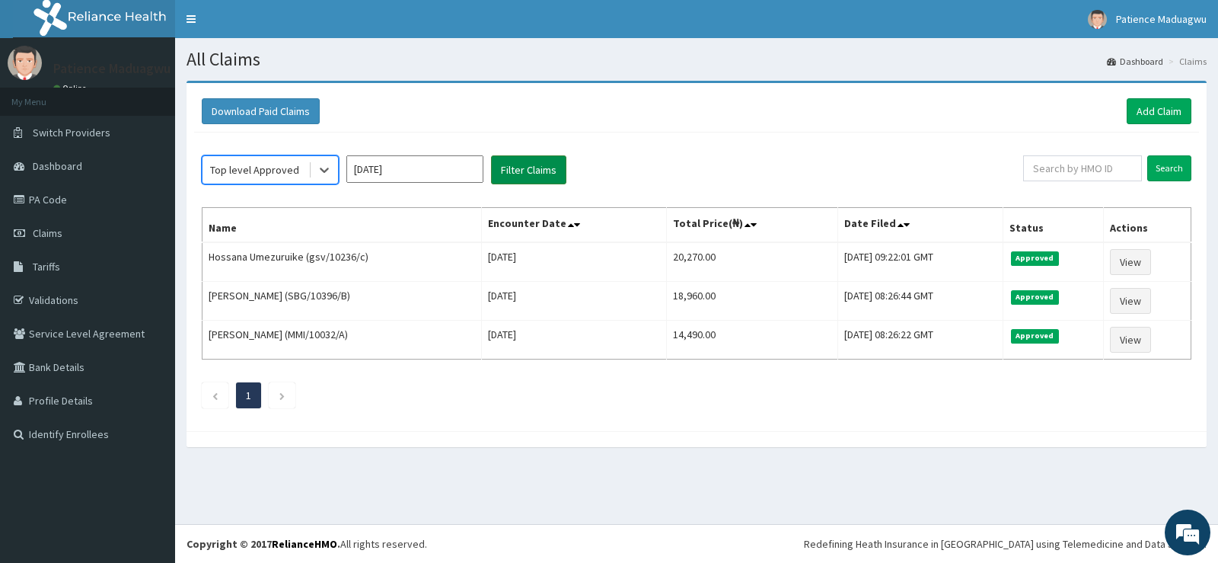
click at [522, 169] on button "Filter Claims" at bounding box center [528, 169] width 75 height 29
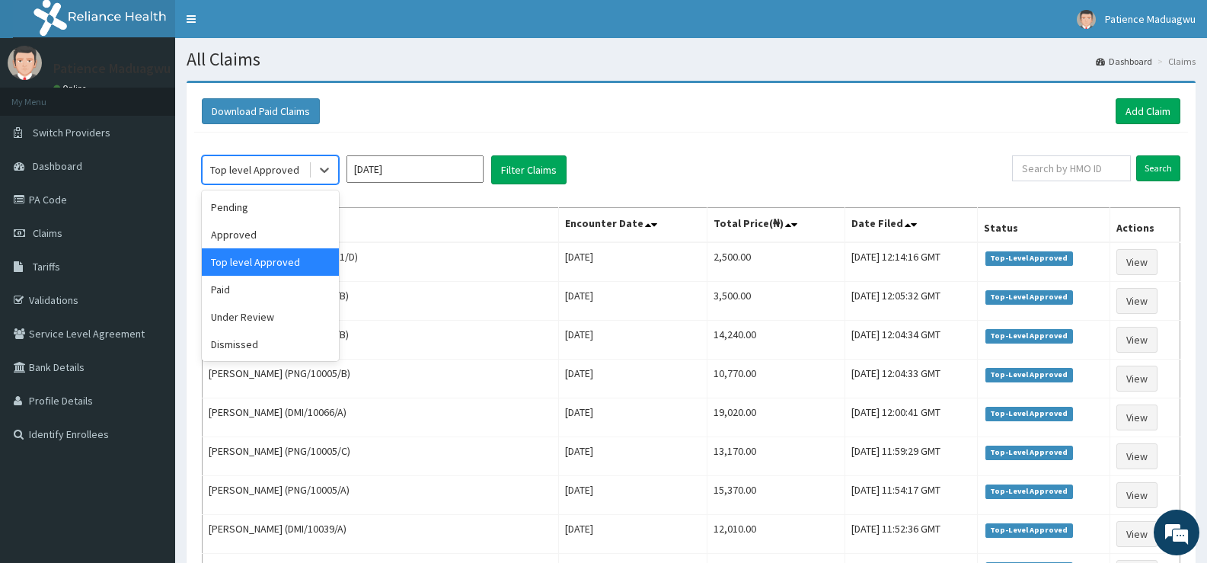
click at [307, 173] on div "Top level Approved" at bounding box center [256, 170] width 106 height 24
click at [231, 320] on div "Under Review" at bounding box center [270, 316] width 137 height 27
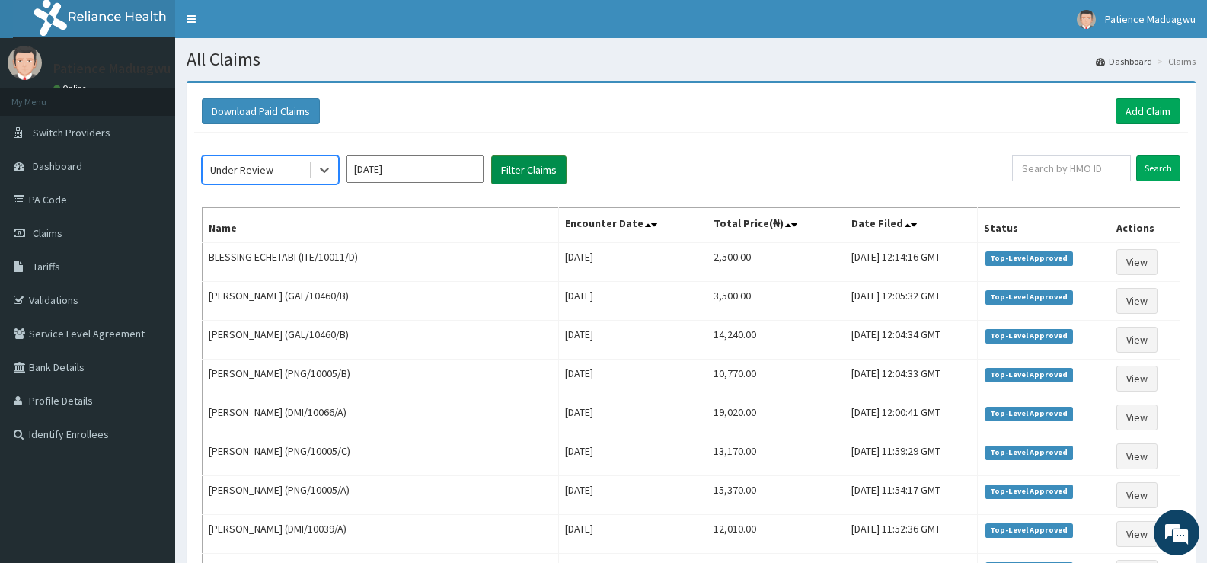
click at [535, 173] on button "Filter Claims" at bounding box center [528, 169] width 75 height 29
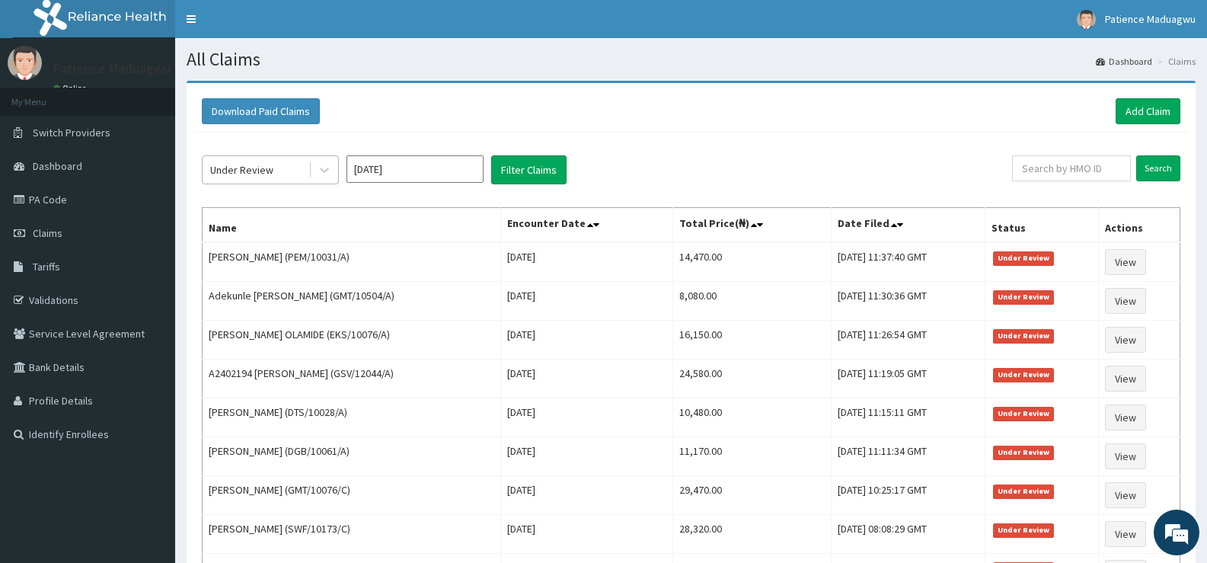
click at [276, 176] on div "Under Review" at bounding box center [256, 170] width 106 height 24
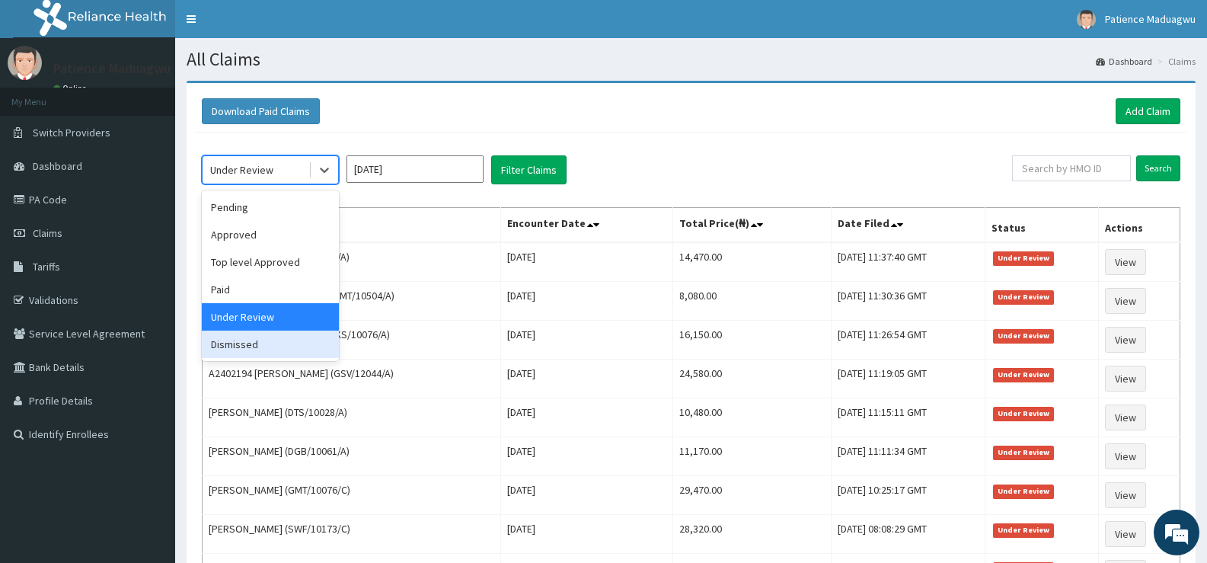
click at [236, 340] on div "Dismissed" at bounding box center [270, 343] width 137 height 27
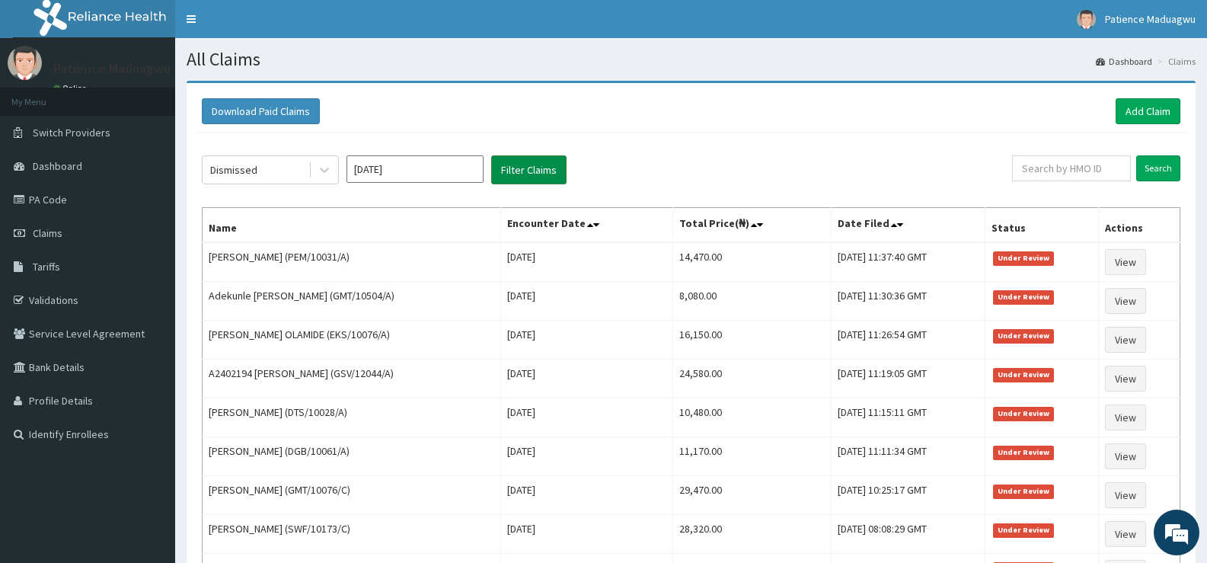
click at [532, 162] on button "Filter Claims" at bounding box center [528, 169] width 75 height 29
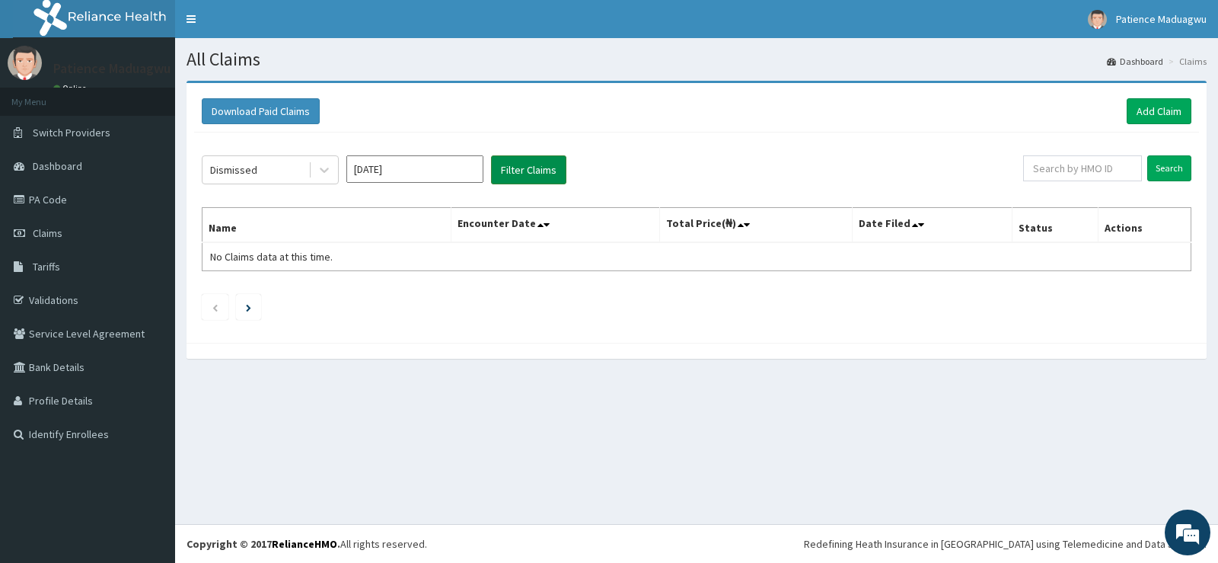
click at [491, 155] on button "Filter Claims" at bounding box center [528, 169] width 75 height 29
